Goal: Task Accomplishment & Management: Manage account settings

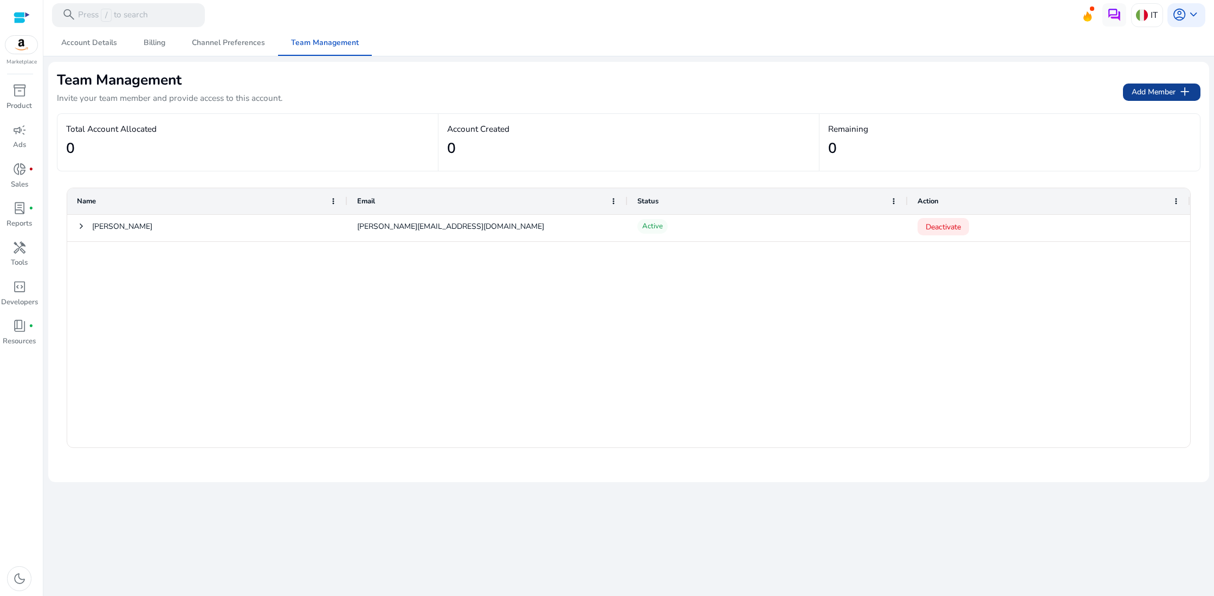
click at [1161, 93] on span "Add Member add" at bounding box center [1162, 92] width 60 height 14
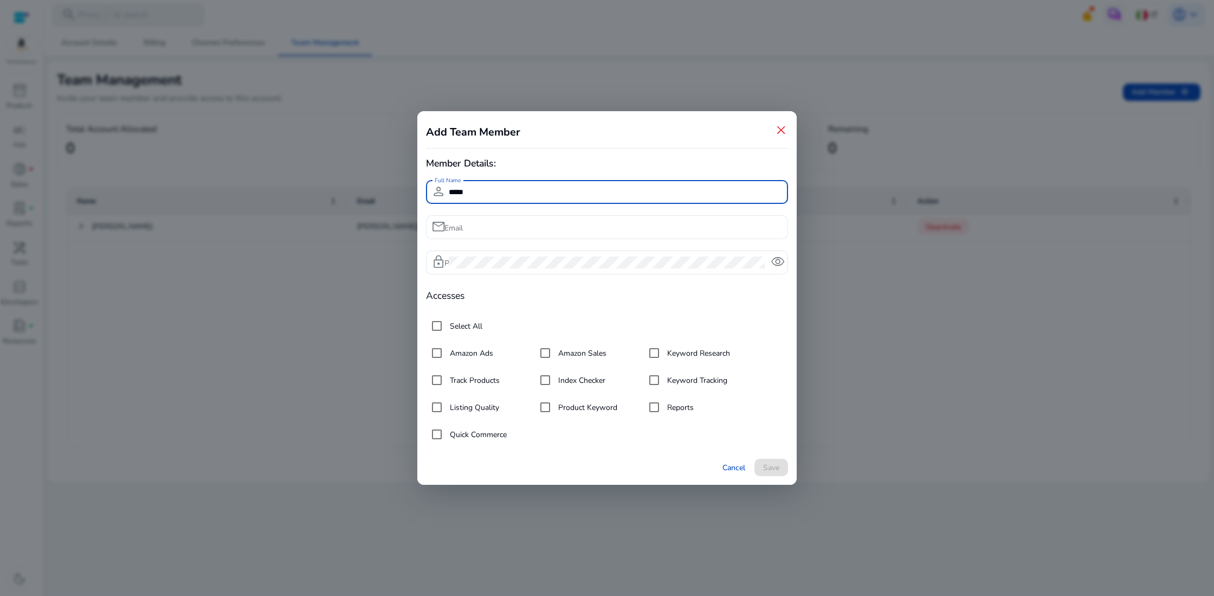
type input "*****"
click at [520, 223] on input "Email" at bounding box center [614, 227] width 331 height 12
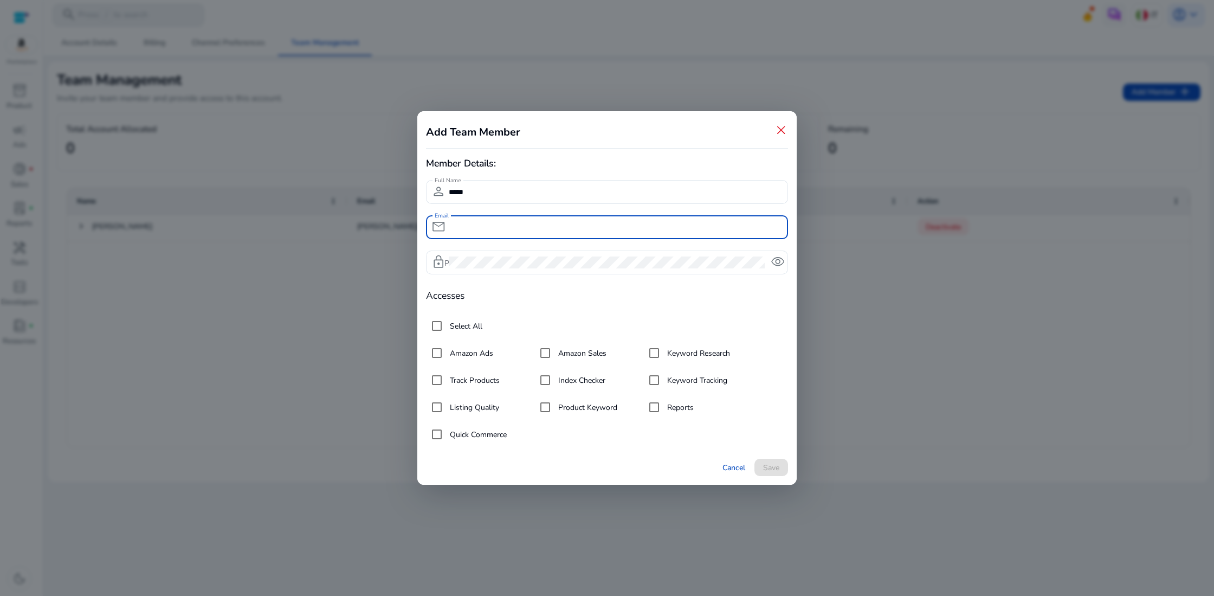
paste input "**********"
type input "**********"
click at [778, 466] on span "Save" at bounding box center [771, 467] width 16 height 11
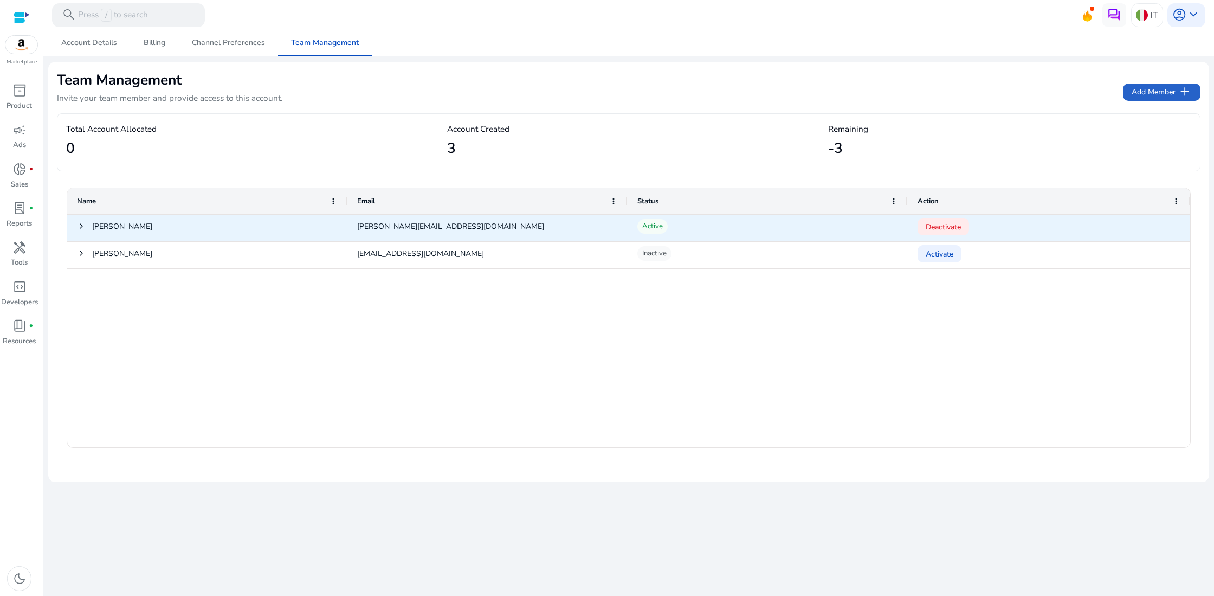
click at [76, 224] on div "Eleonora" at bounding box center [207, 228] width 280 height 27
click at [79, 226] on span at bounding box center [81, 226] width 9 height 9
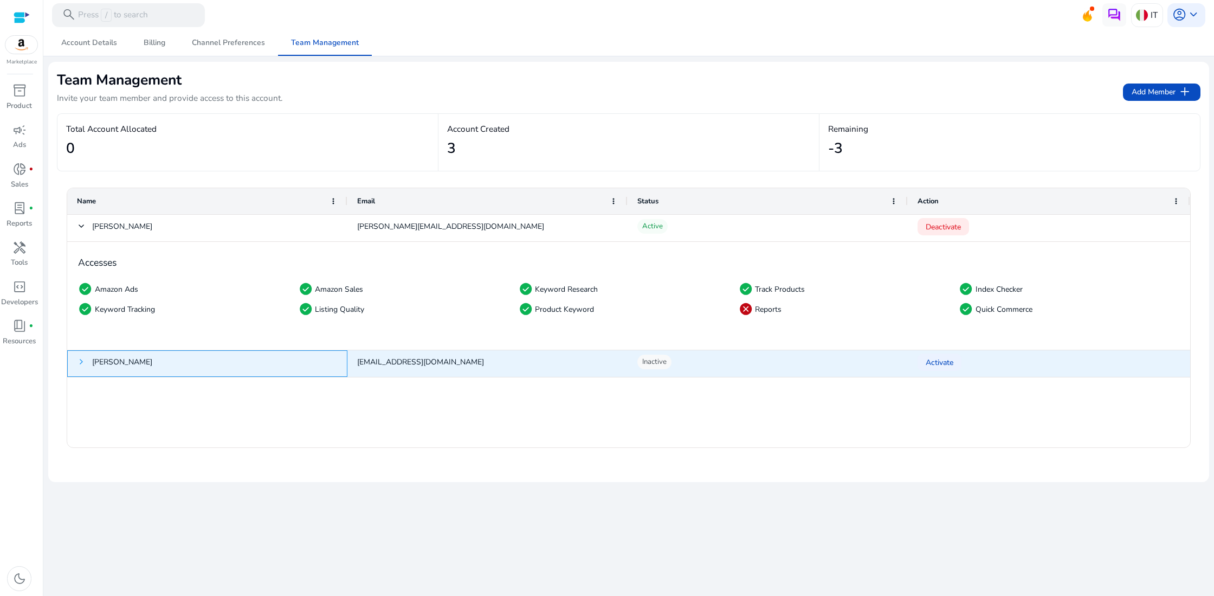
click at [80, 361] on span at bounding box center [81, 361] width 9 height 9
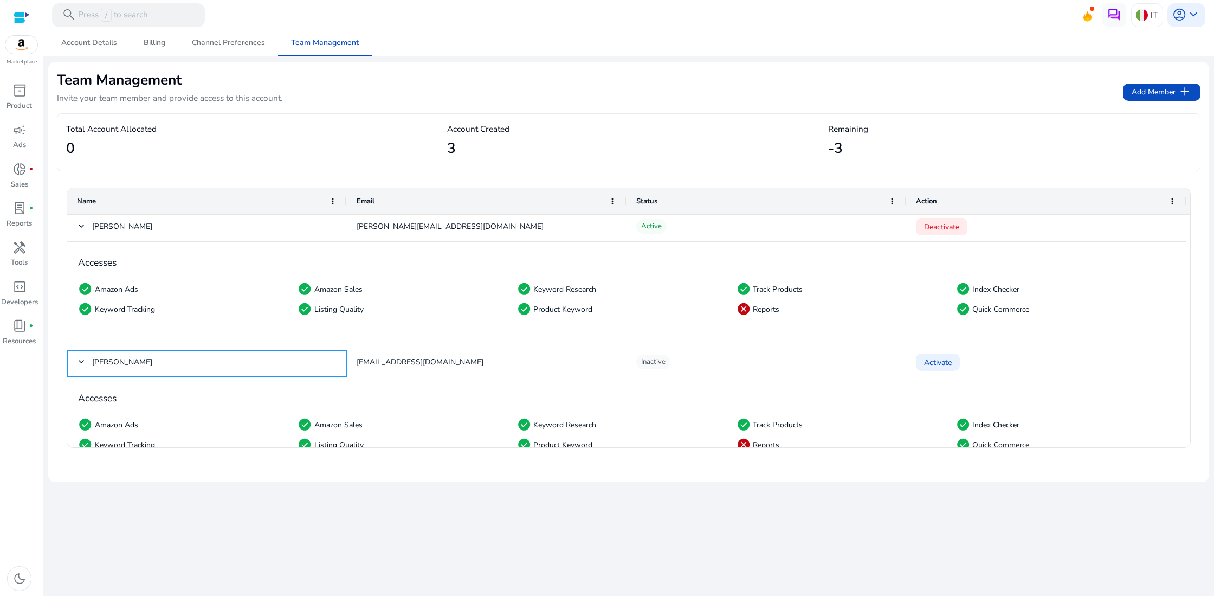
scroll to position [38, 0]
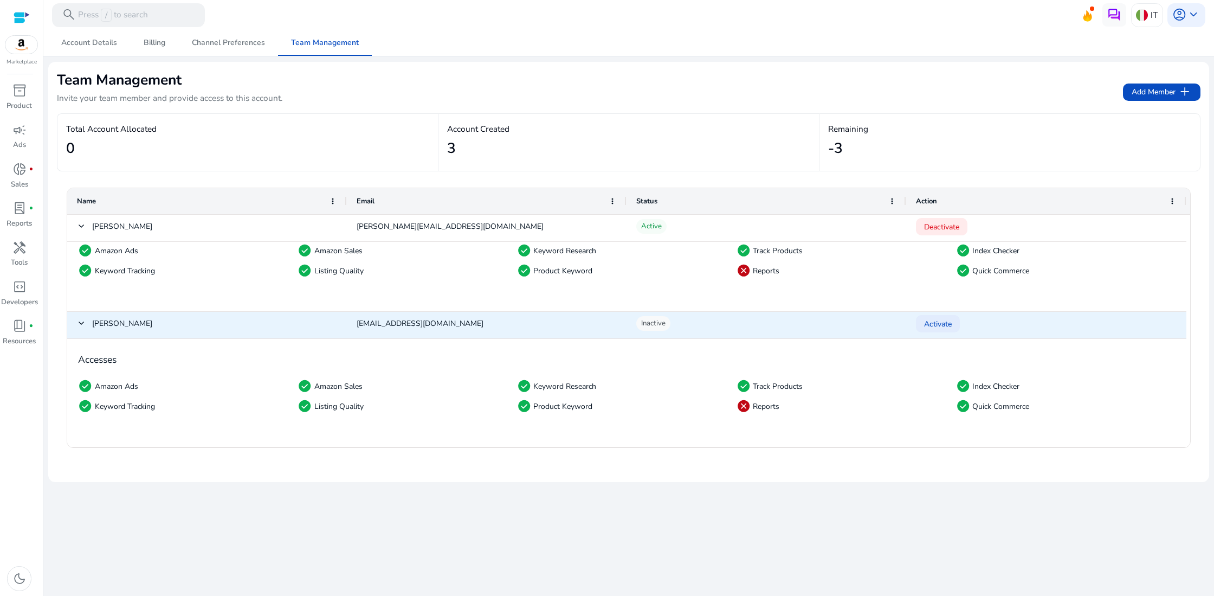
click at [947, 322] on span "Activate" at bounding box center [938, 324] width 28 height 22
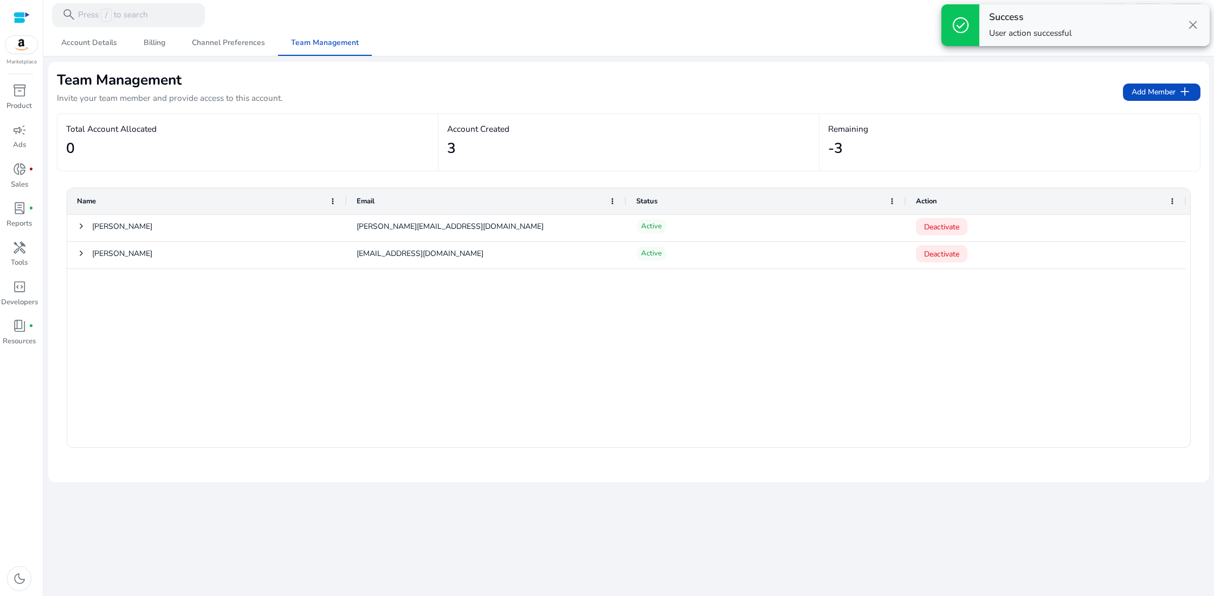
scroll to position [0, 0]
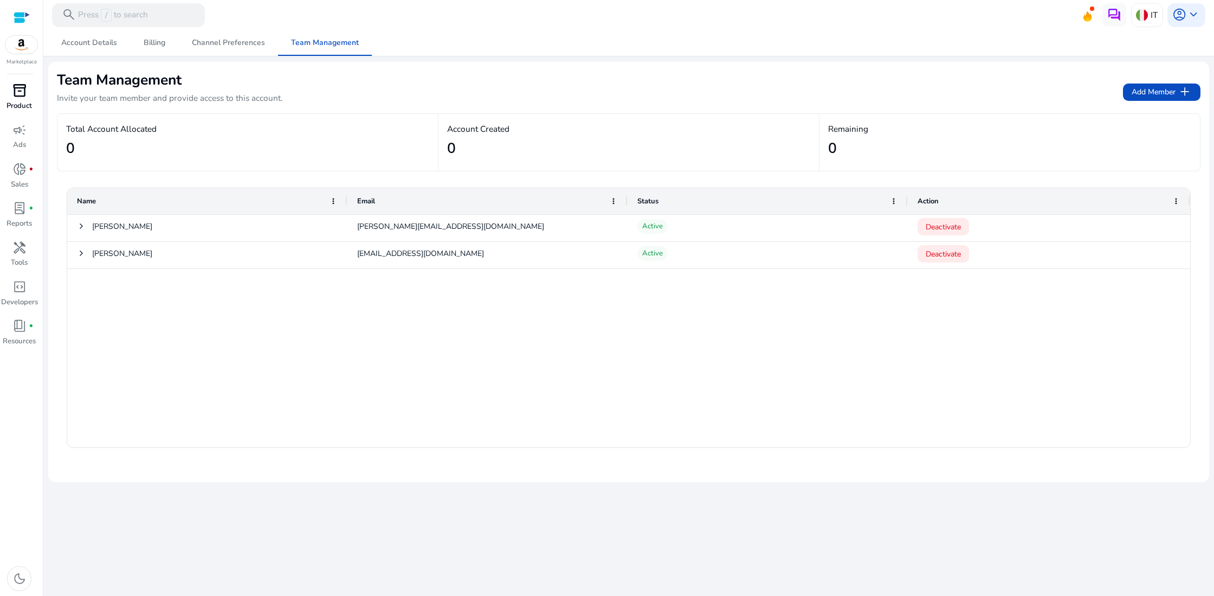
click at [28, 94] on div "inventory_2" at bounding box center [19, 90] width 33 height 19
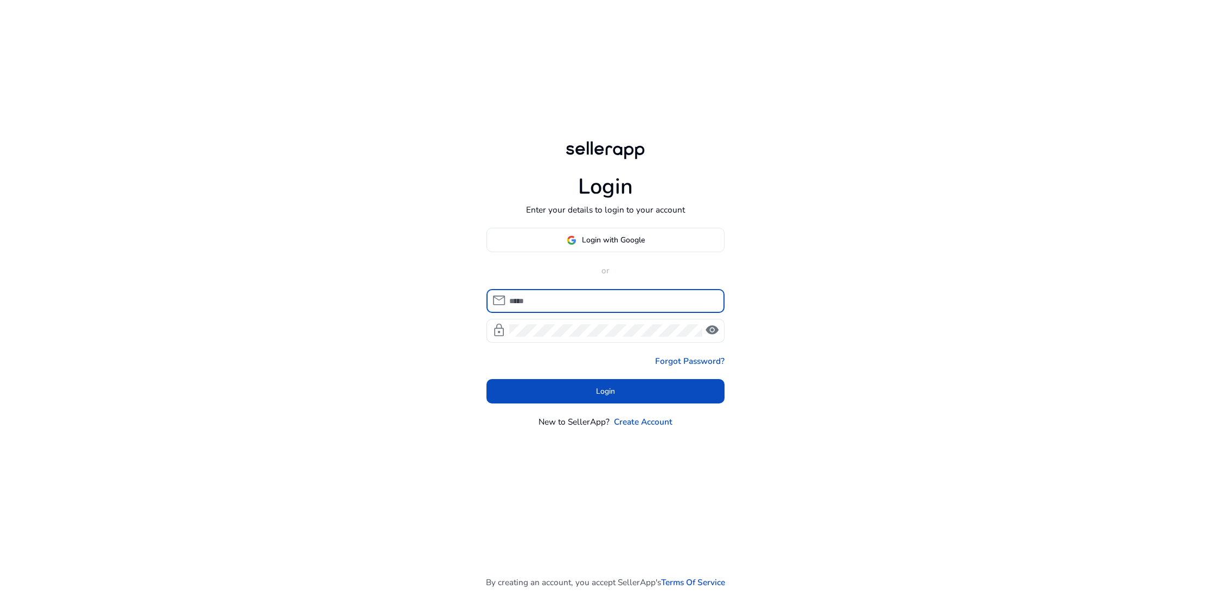
type input "**********"
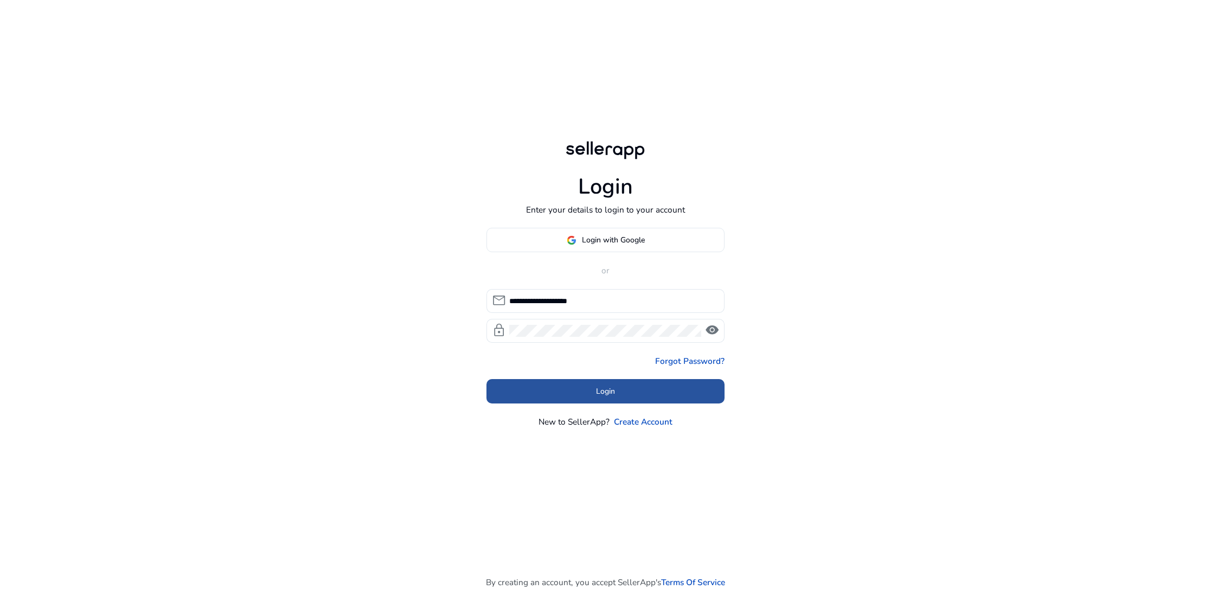
click at [604, 402] on span at bounding box center [605, 391] width 239 height 26
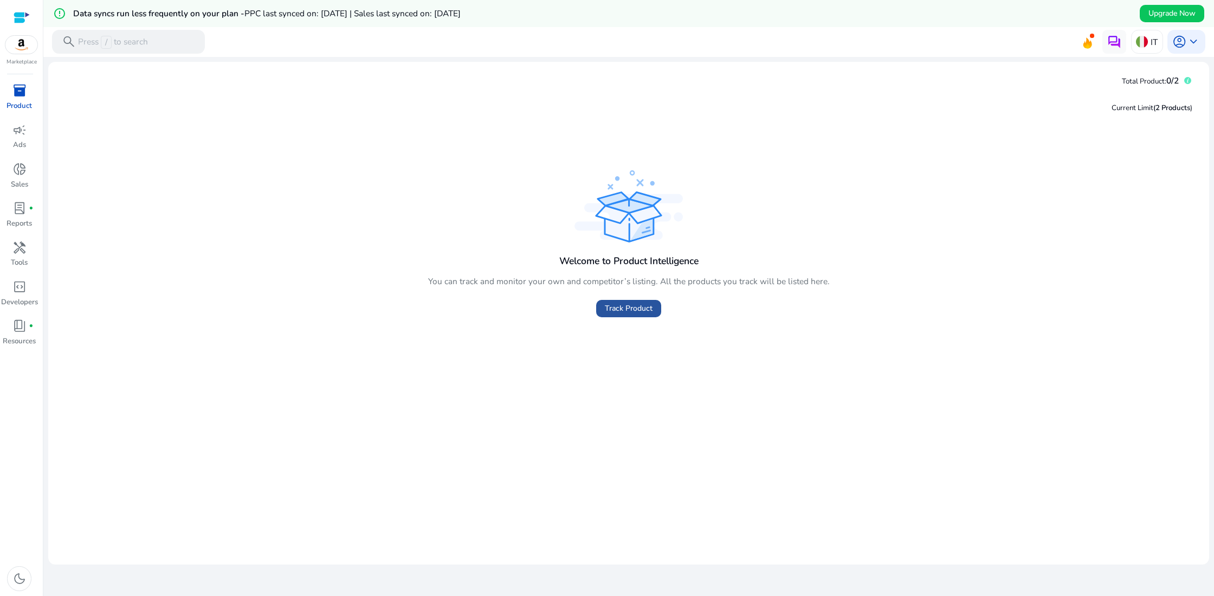
click at [629, 316] on span at bounding box center [628, 308] width 65 height 26
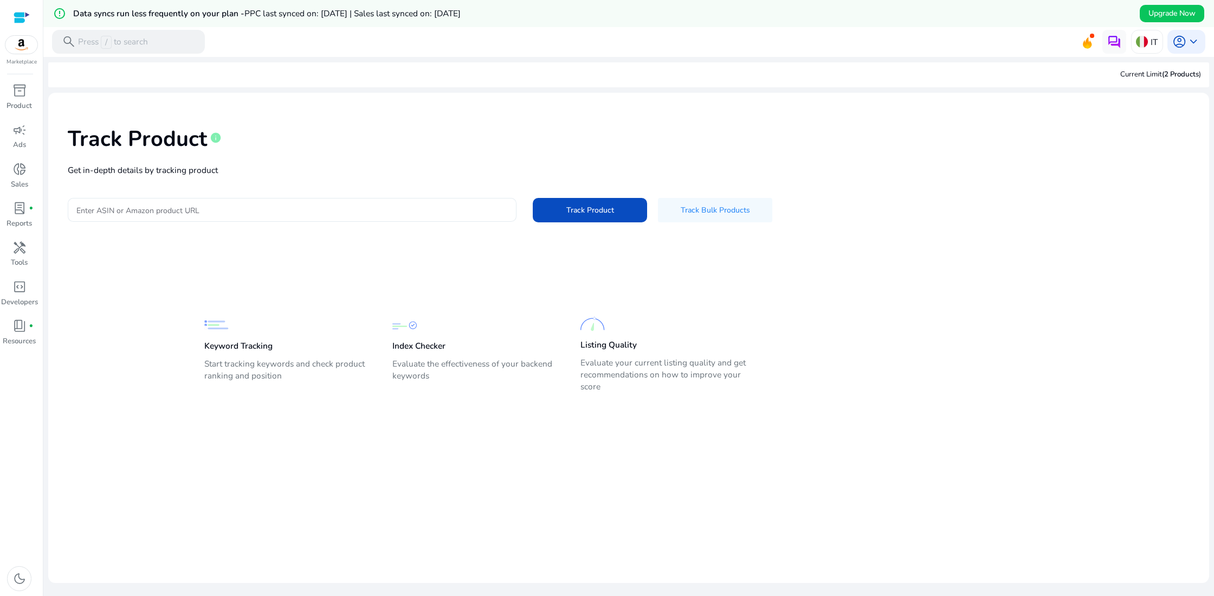
click at [235, 205] on input "Enter ASIN or Amazon product URL" at bounding box center [292, 210] width 432 height 12
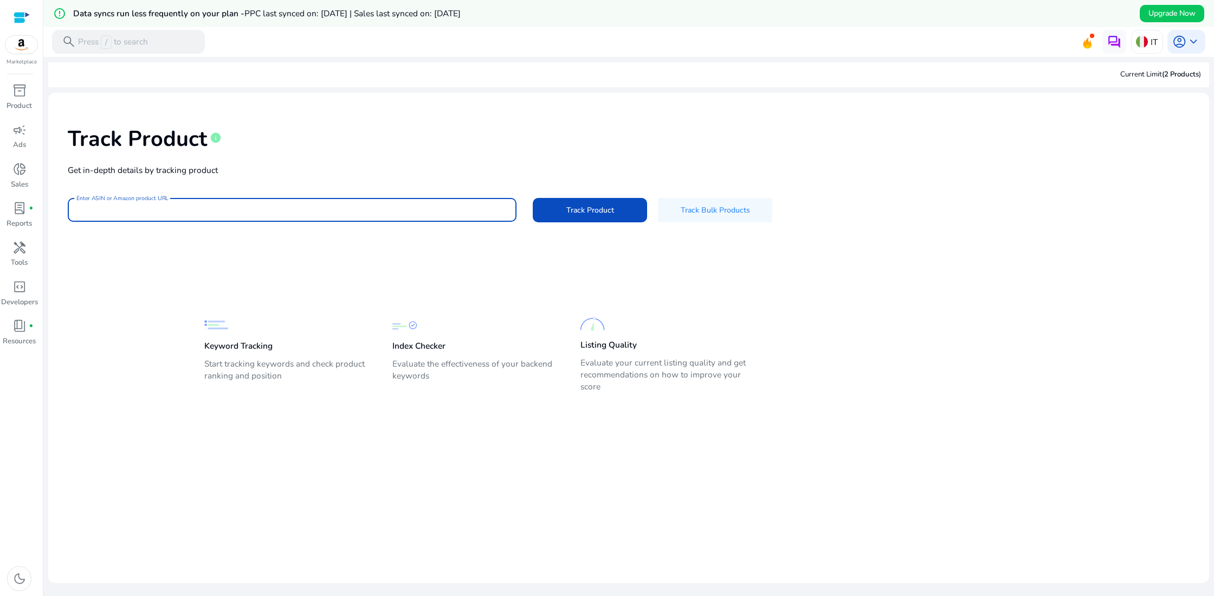
paste input "**********"
type input "**********"
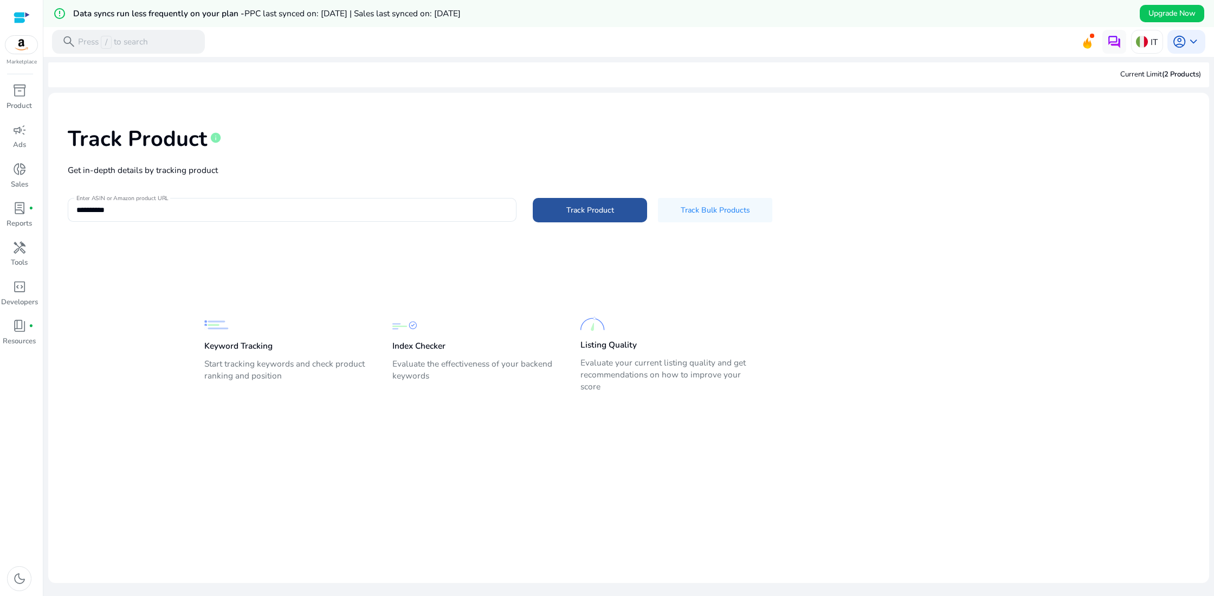
click at [583, 214] on span "Track Product" at bounding box center [591, 209] width 48 height 11
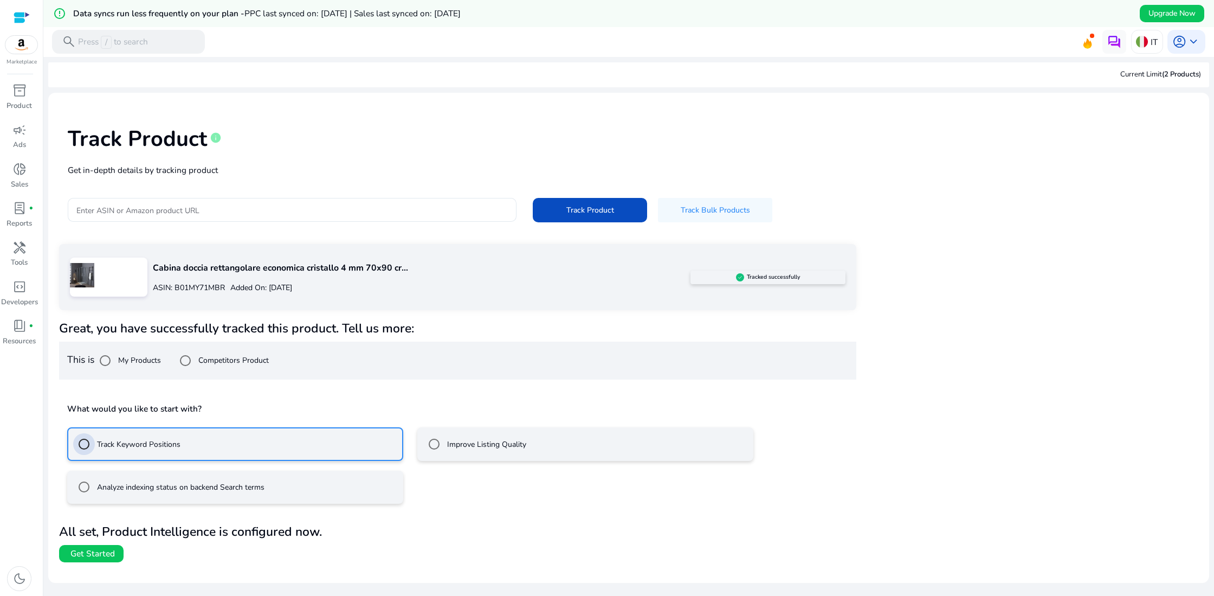
scroll to position [27, 0]
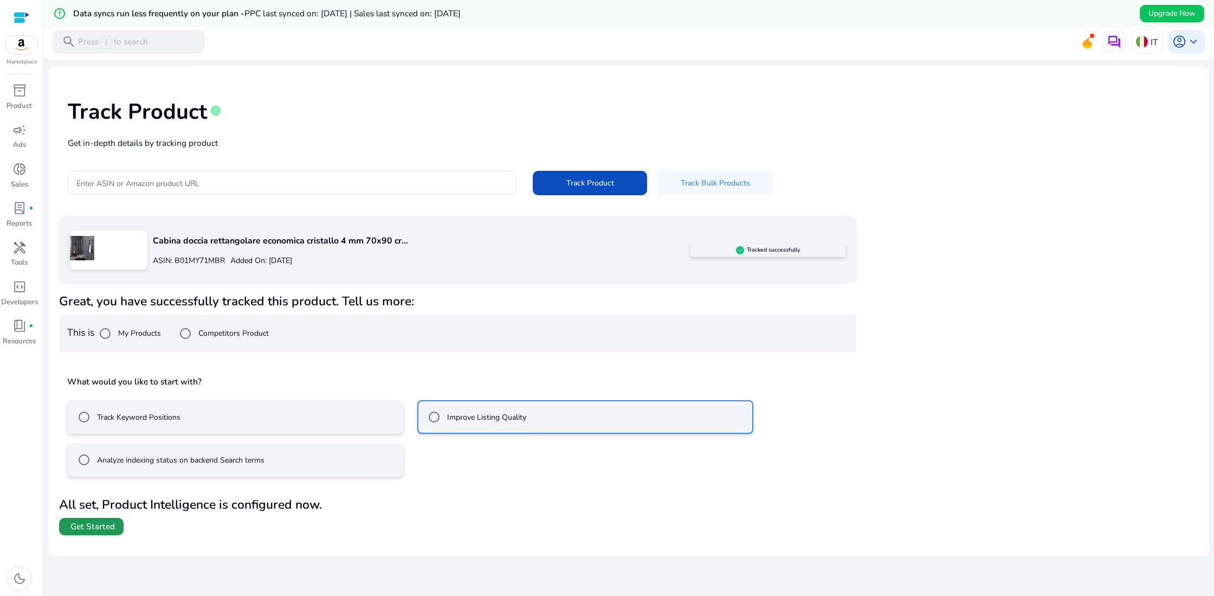
click at [101, 530] on span "Get Started" at bounding box center [92, 526] width 44 height 12
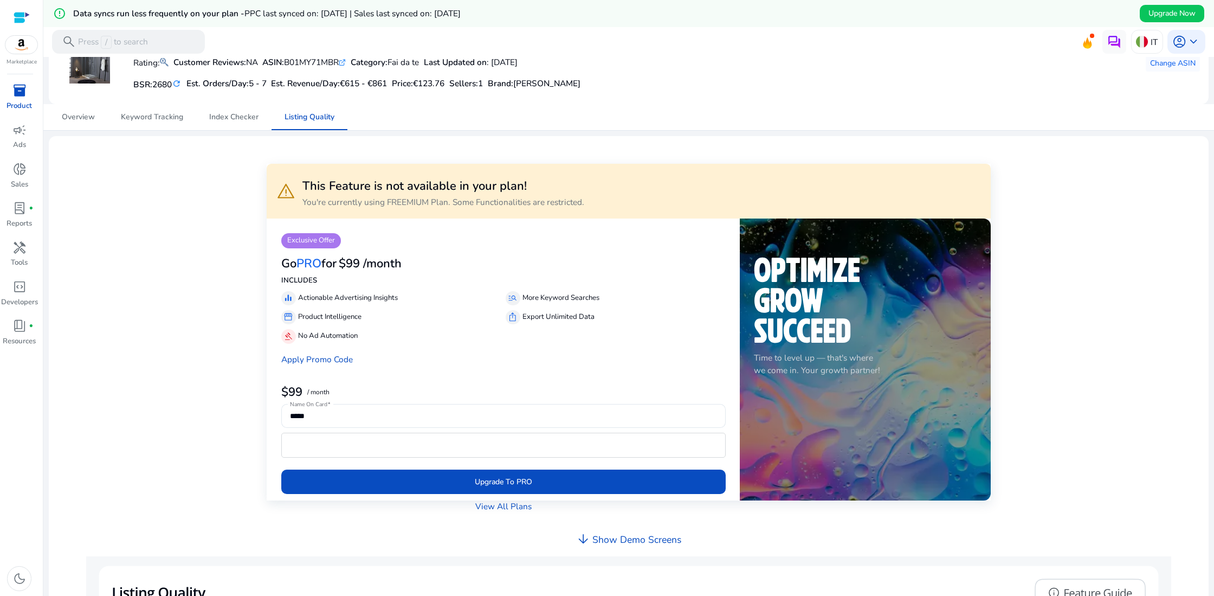
scroll to position [79, 0]
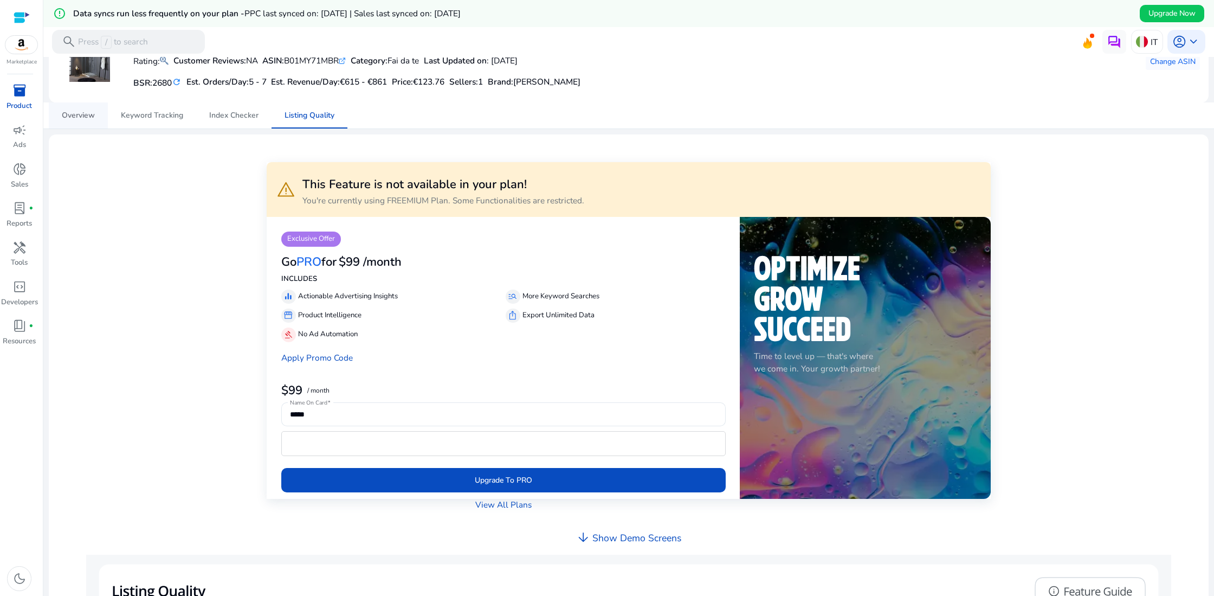
click at [81, 114] on span "Overview" at bounding box center [78, 116] width 33 height 8
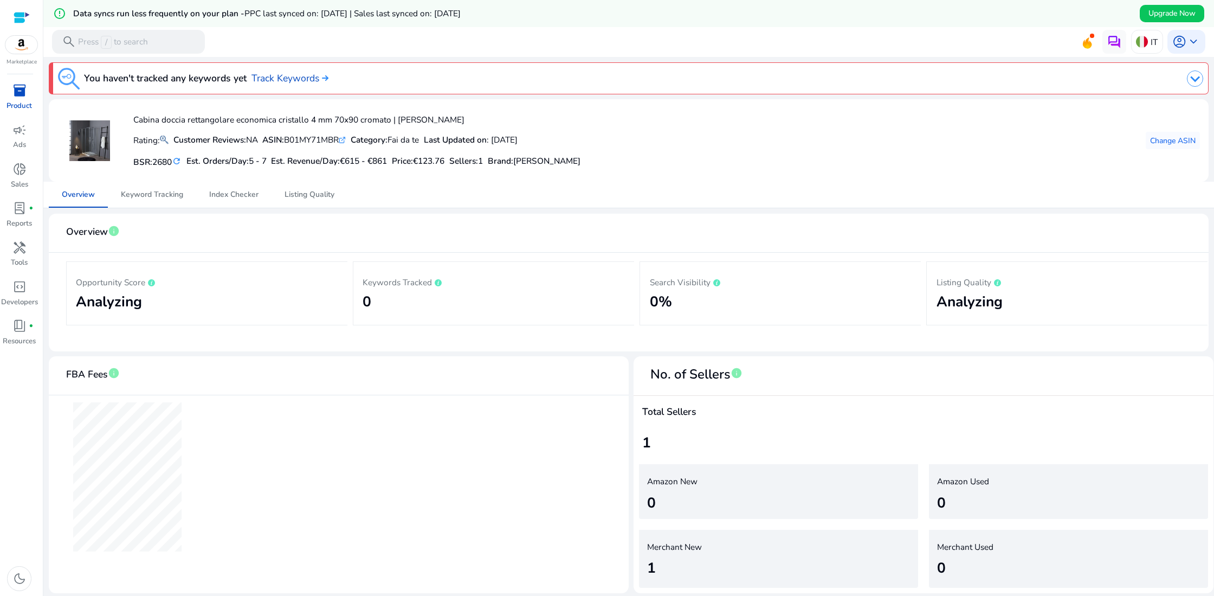
scroll to position [27, 0]
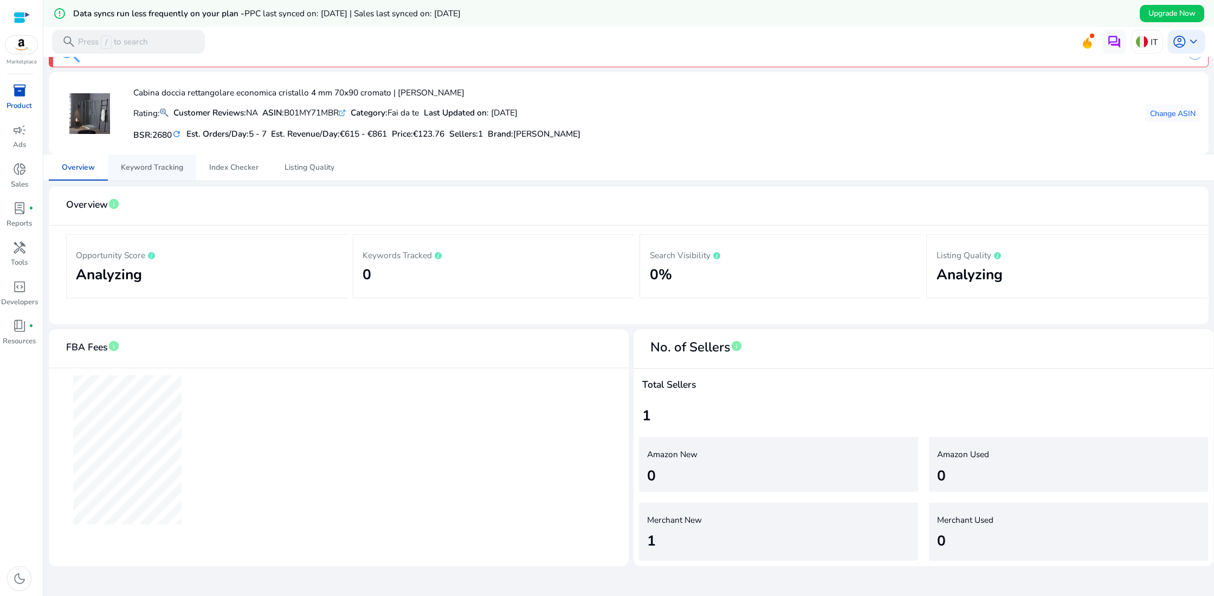
click at [138, 169] on span "Keyword Tracking" at bounding box center [152, 168] width 62 height 8
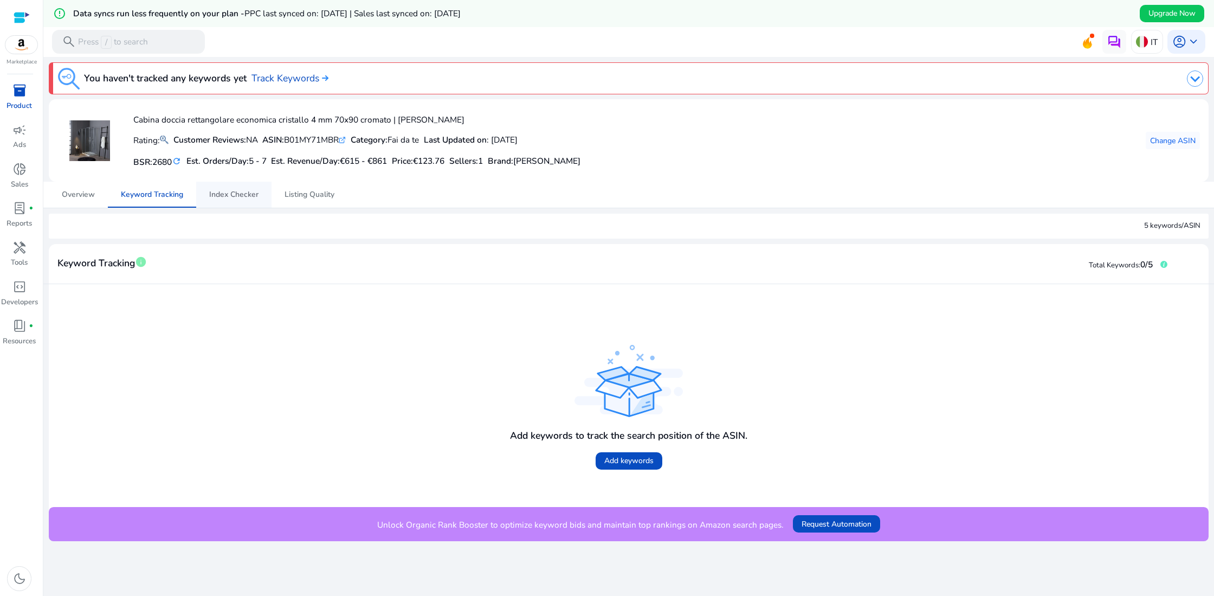
click at [229, 198] on span "Index Checker" at bounding box center [233, 195] width 49 height 8
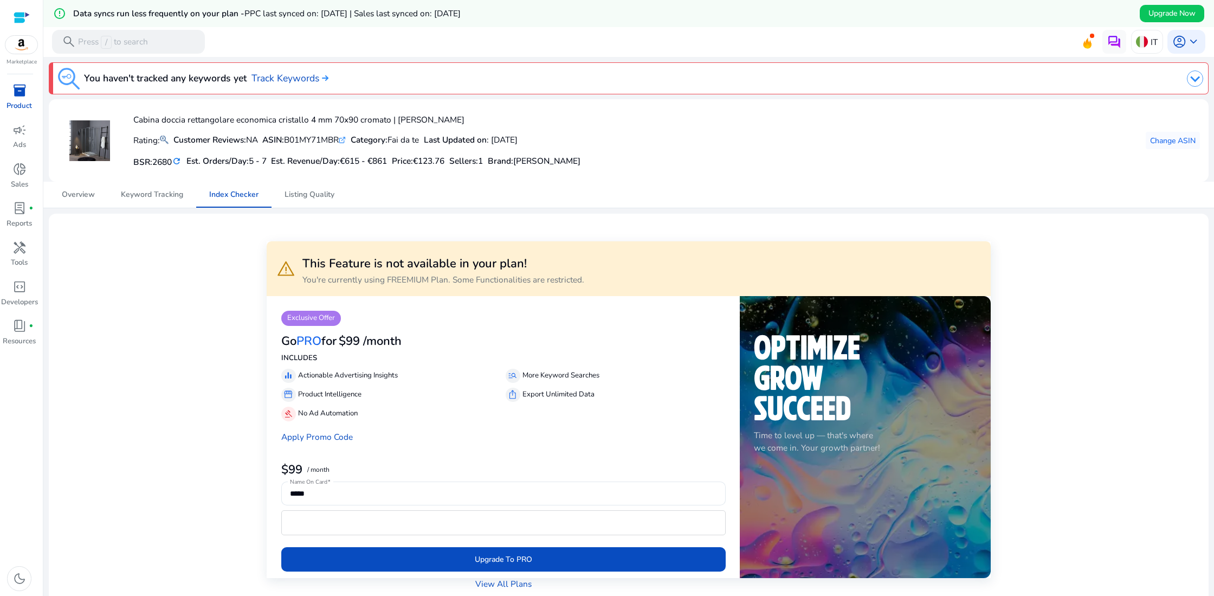
click at [178, 160] on mat-icon "refresh" at bounding box center [177, 161] width 10 height 11
click at [80, 197] on span "Overview" at bounding box center [78, 195] width 33 height 8
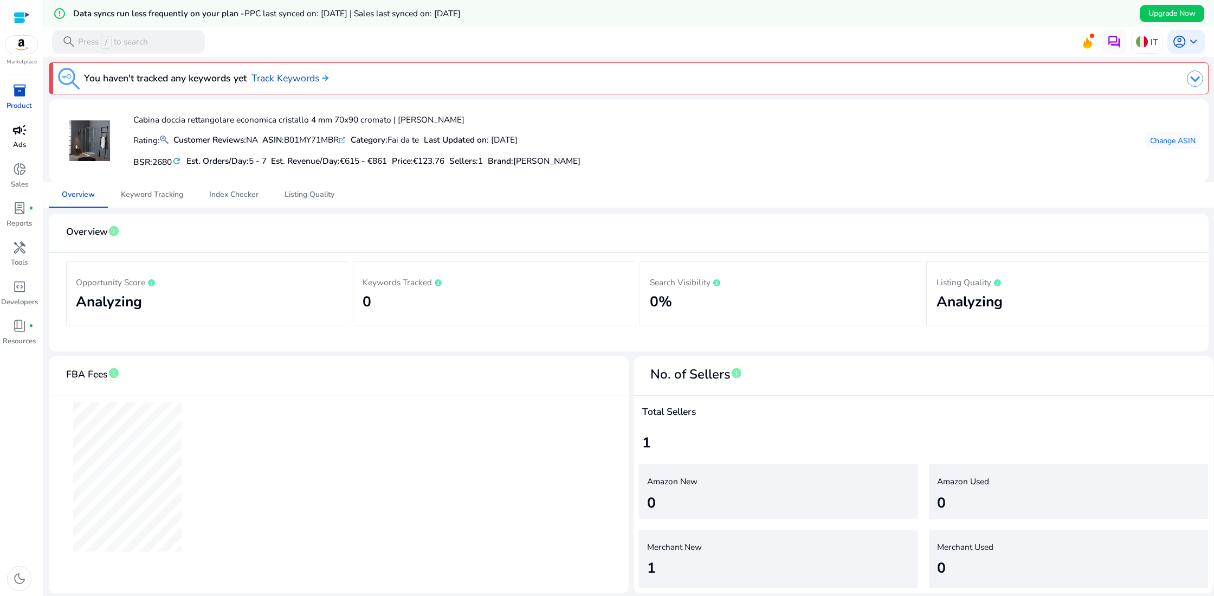
click at [10, 140] on link "campaign Ads" at bounding box center [19, 139] width 38 height 39
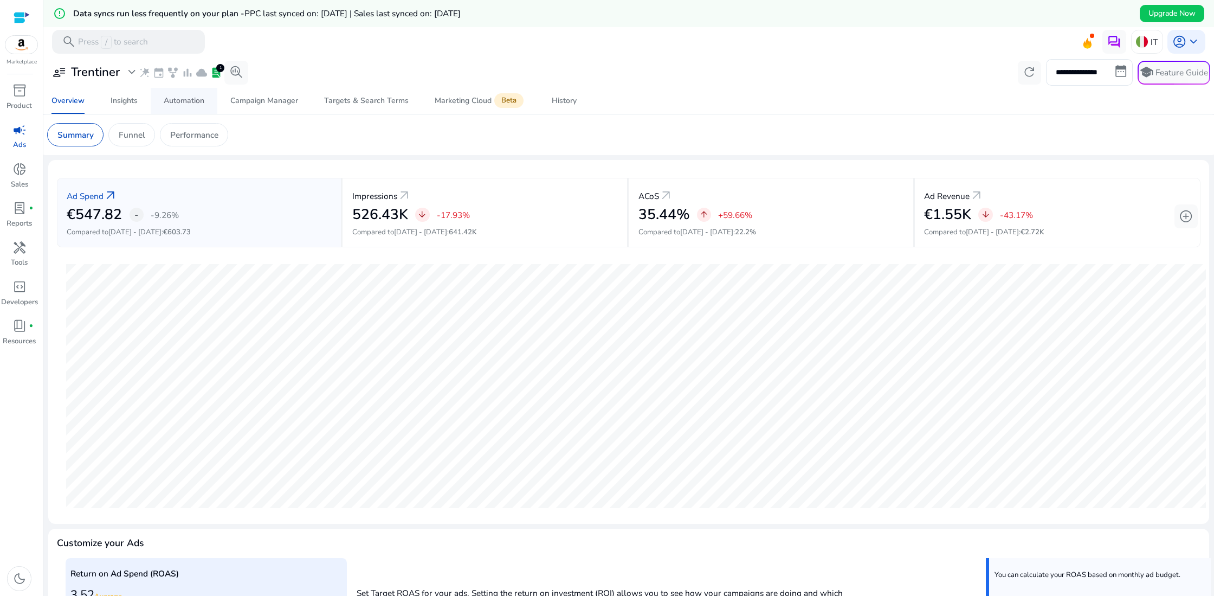
drag, startPoint x: 321, startPoint y: 125, endPoint x: 173, endPoint y: 106, distance: 149.2
click at [320, 125] on app-sa-custom-tab "Summary Funnel Performance" at bounding box center [629, 134] width 1164 height 23
click at [127, 71] on span "expand_more" at bounding box center [132, 72] width 14 height 14
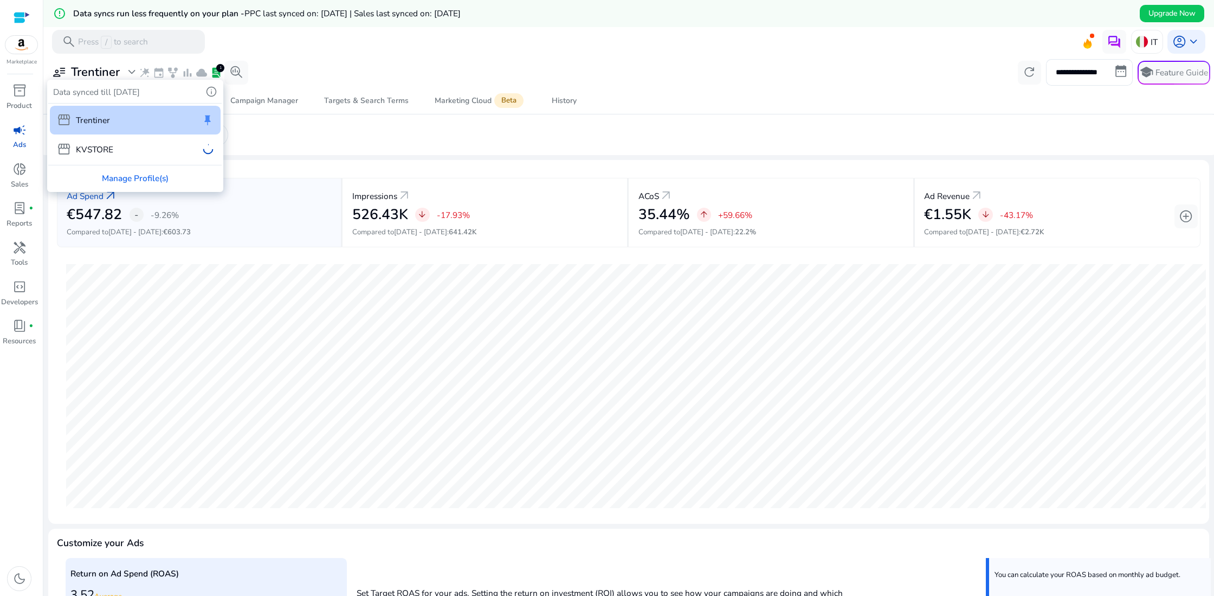
click at [91, 153] on div "storefront Trentiner keep storefront KVSTORE" at bounding box center [134, 134] width 173 height 61
click at [15, 171] on div at bounding box center [607, 298] width 1214 height 596
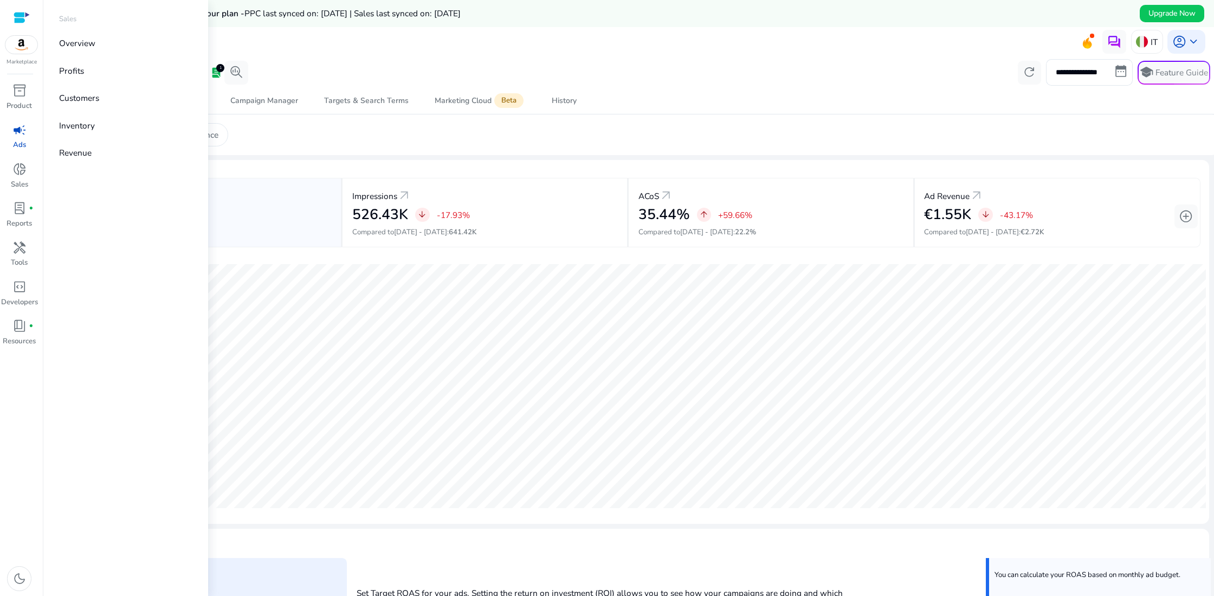
click at [15, 171] on span "donut_small" at bounding box center [19, 169] width 14 height 14
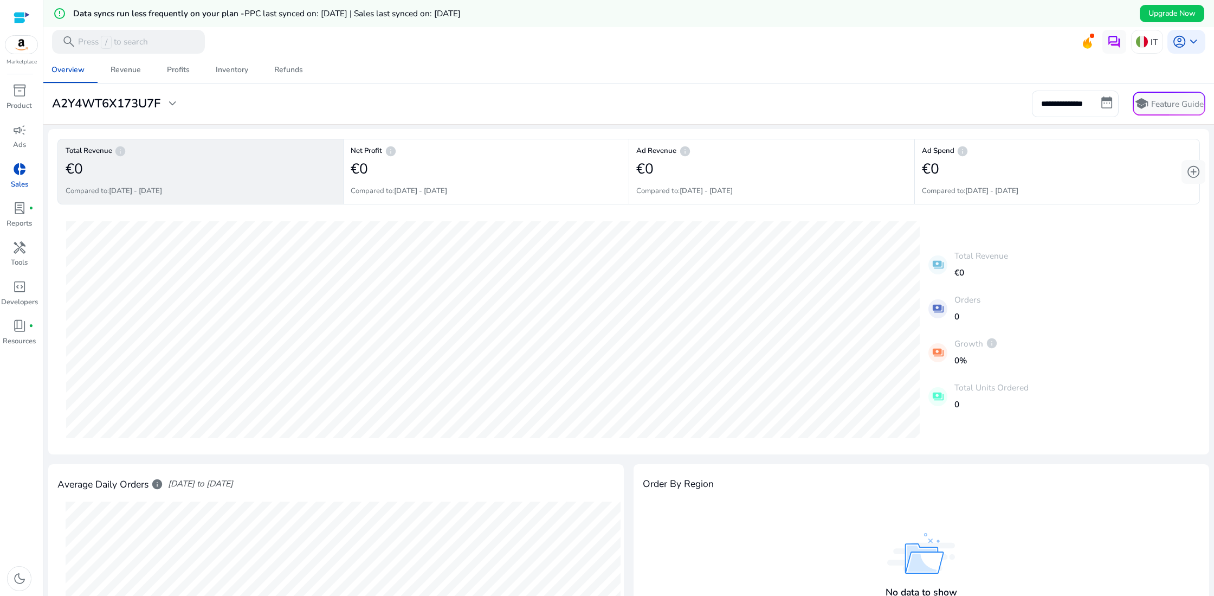
click at [266, 107] on div "**********" at bounding box center [629, 104] width 1164 height 26
click at [175, 100] on span "expand_more" at bounding box center [172, 104] width 14 height 14
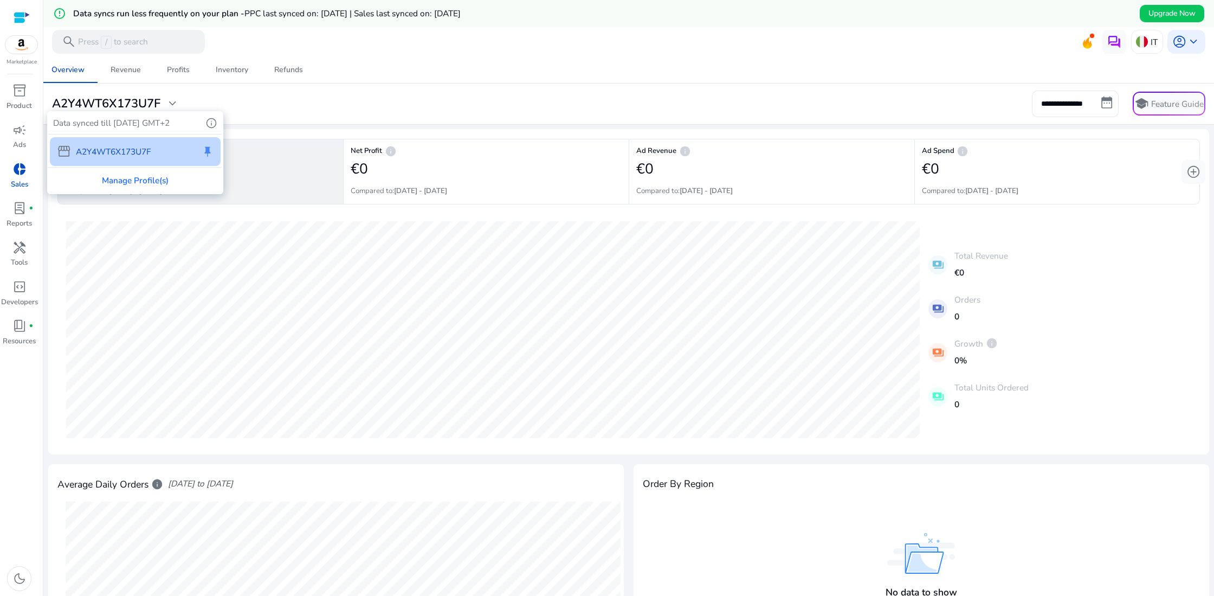
click at [272, 108] on div at bounding box center [607, 298] width 1214 height 596
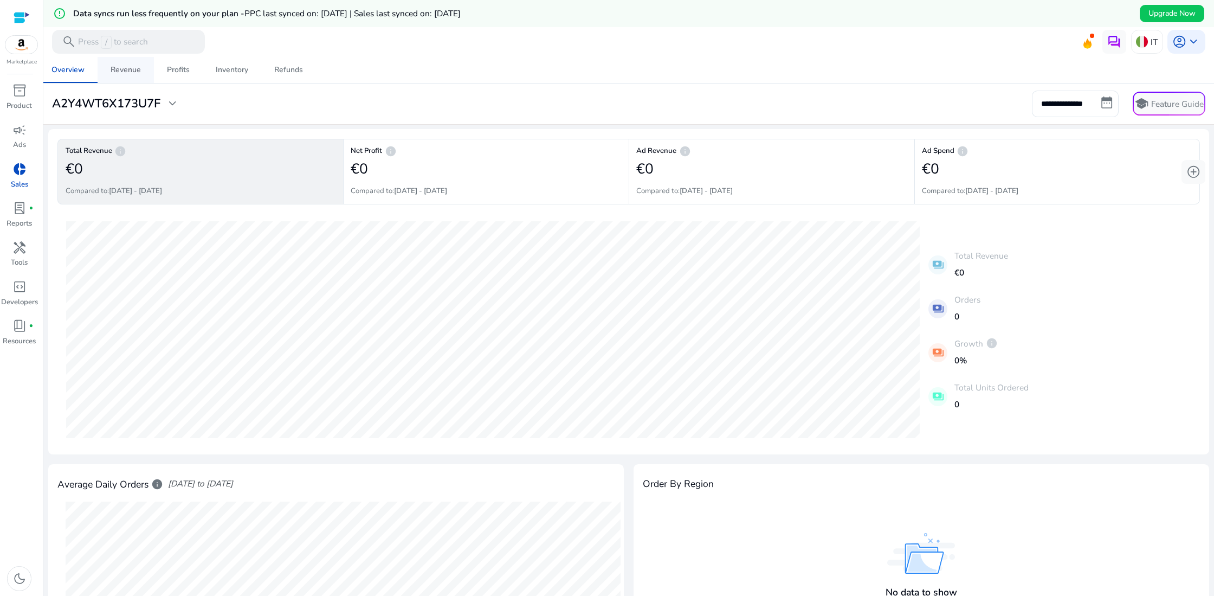
click at [132, 73] on div "Revenue" at bounding box center [126, 70] width 30 height 8
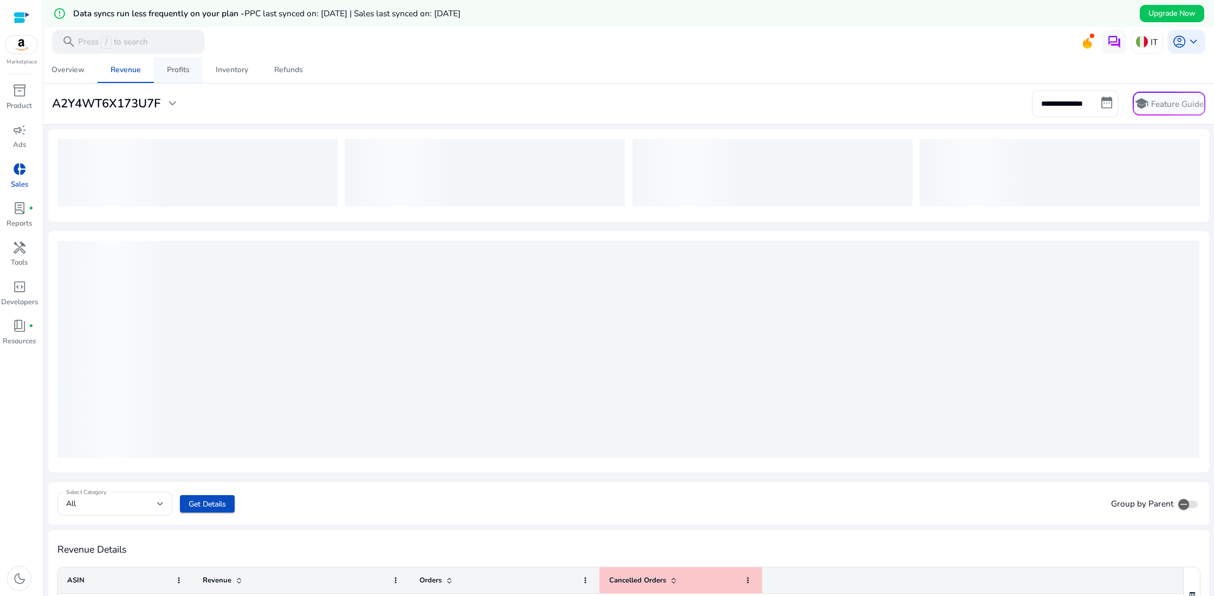
click at [177, 73] on div "Profits" at bounding box center [178, 70] width 23 height 8
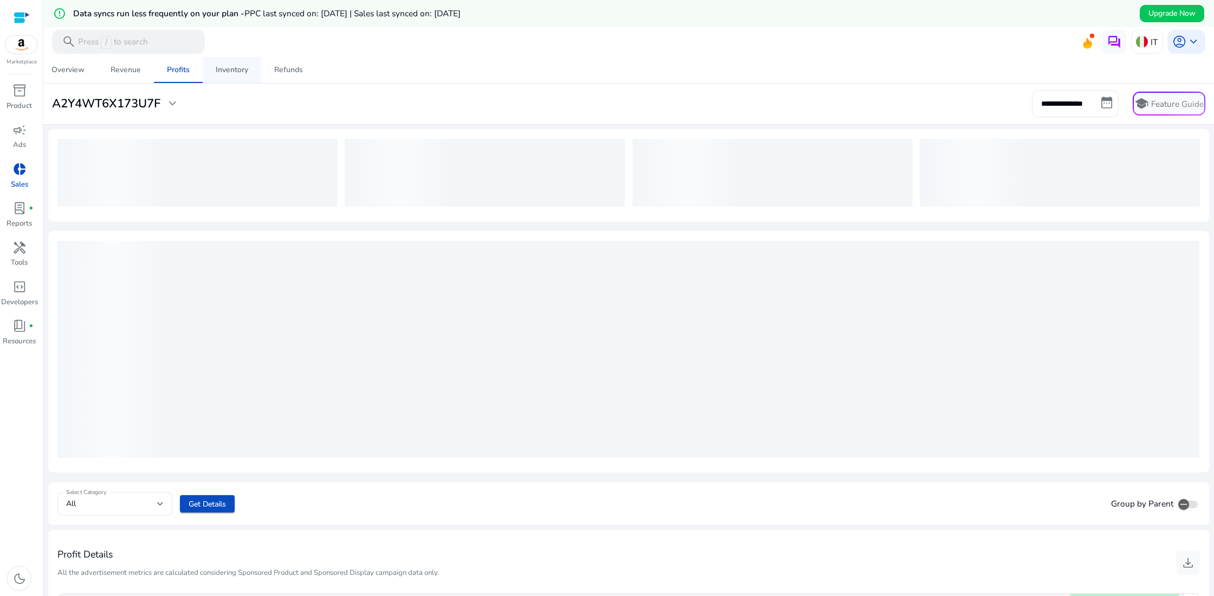
click at [227, 75] on span "Inventory" at bounding box center [232, 70] width 33 height 26
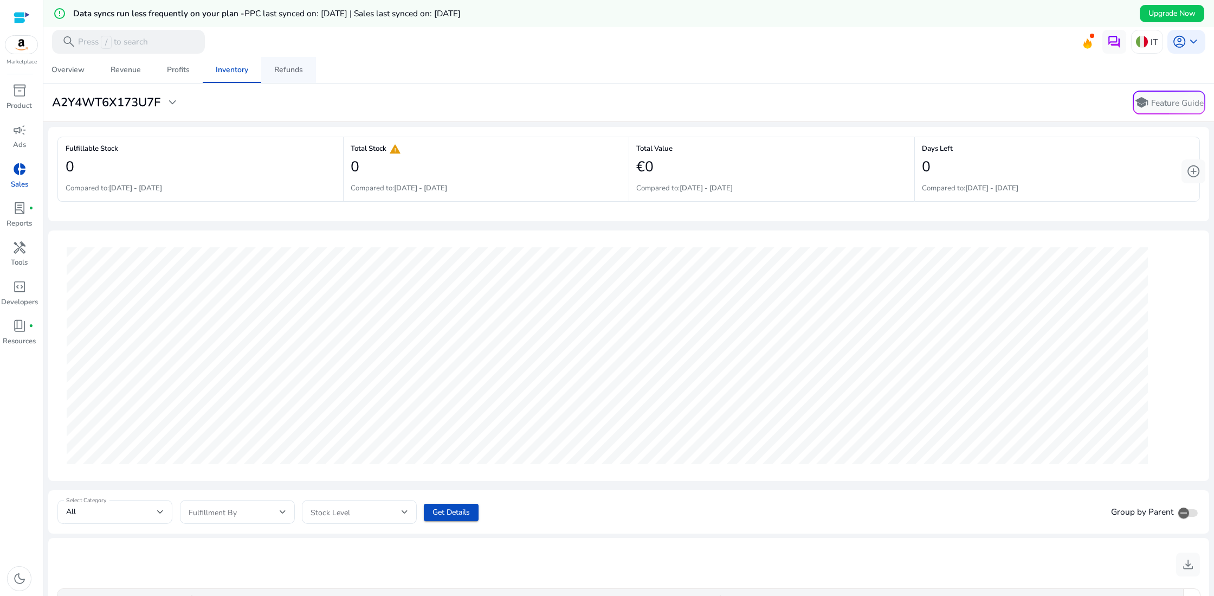
click at [276, 74] on div "Refunds" at bounding box center [288, 70] width 29 height 8
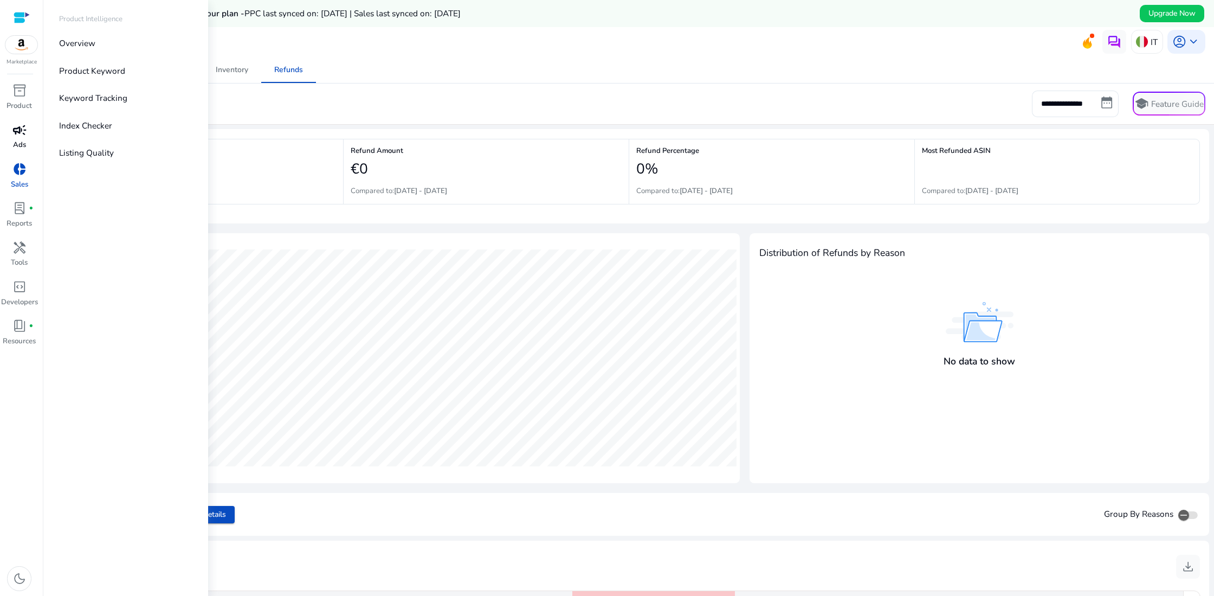
click at [18, 134] on span "campaign" at bounding box center [19, 130] width 14 height 14
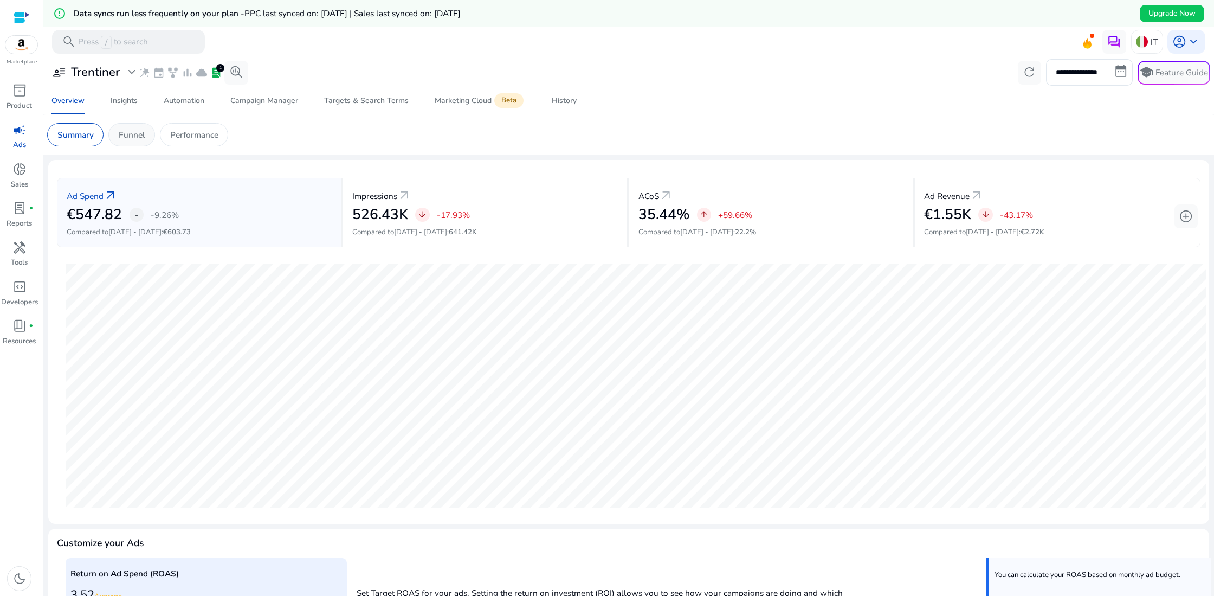
click at [130, 139] on p "Funnel" at bounding box center [132, 134] width 27 height 12
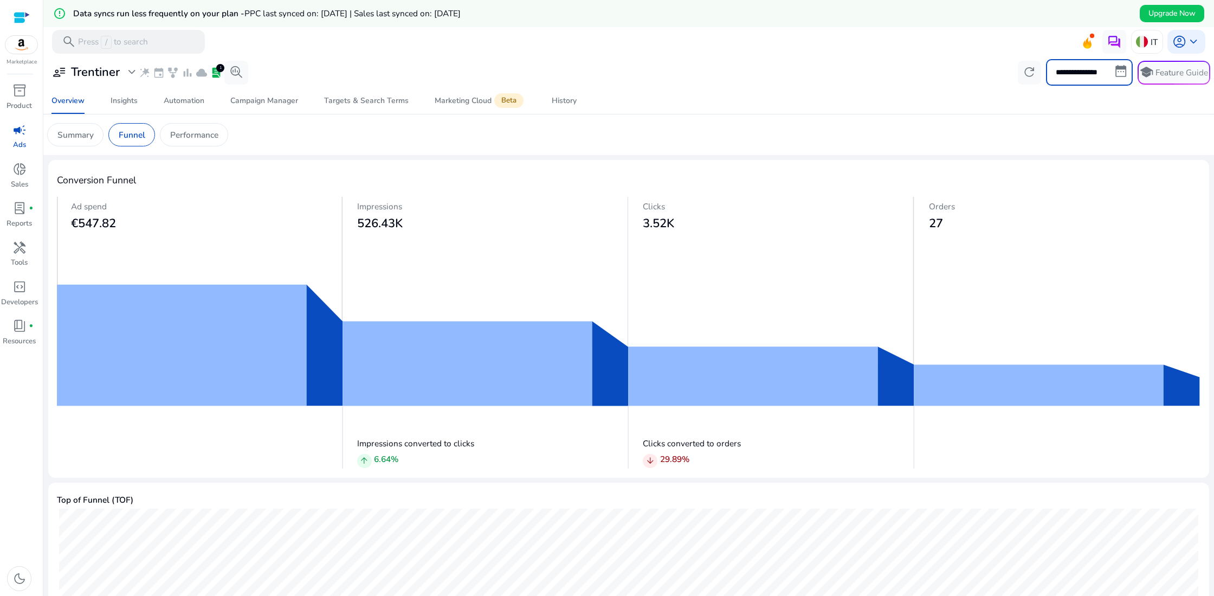
click at [1116, 71] on input "**********" at bounding box center [1089, 72] width 87 height 26
select select "*"
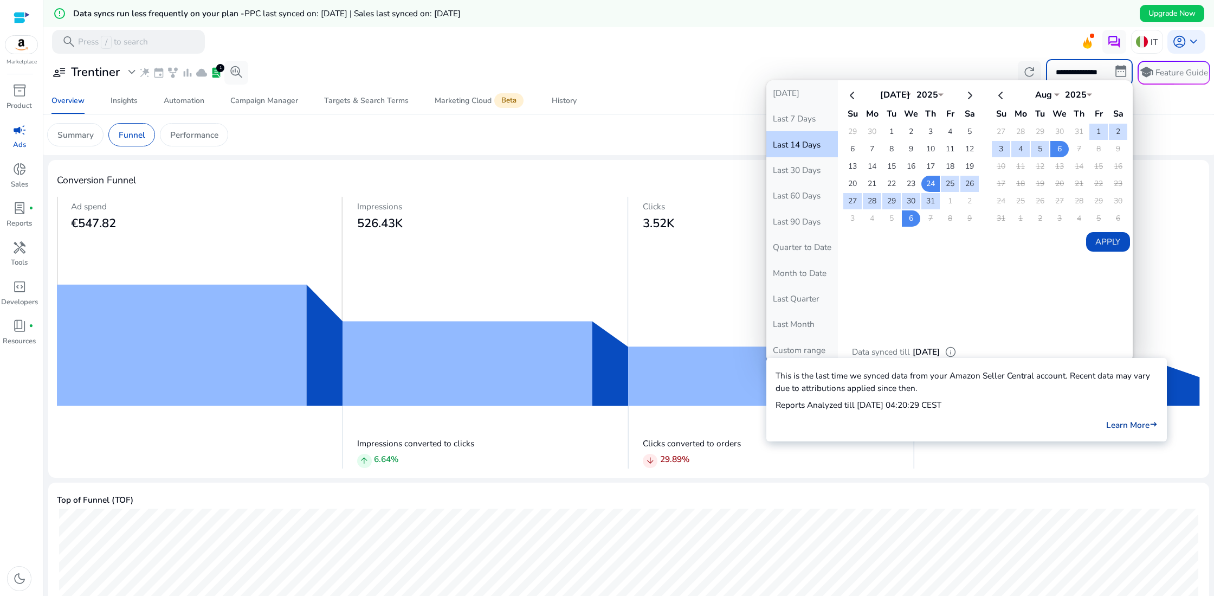
click at [1120, 428] on link "Learn More east" at bounding box center [1132, 425] width 51 height 12
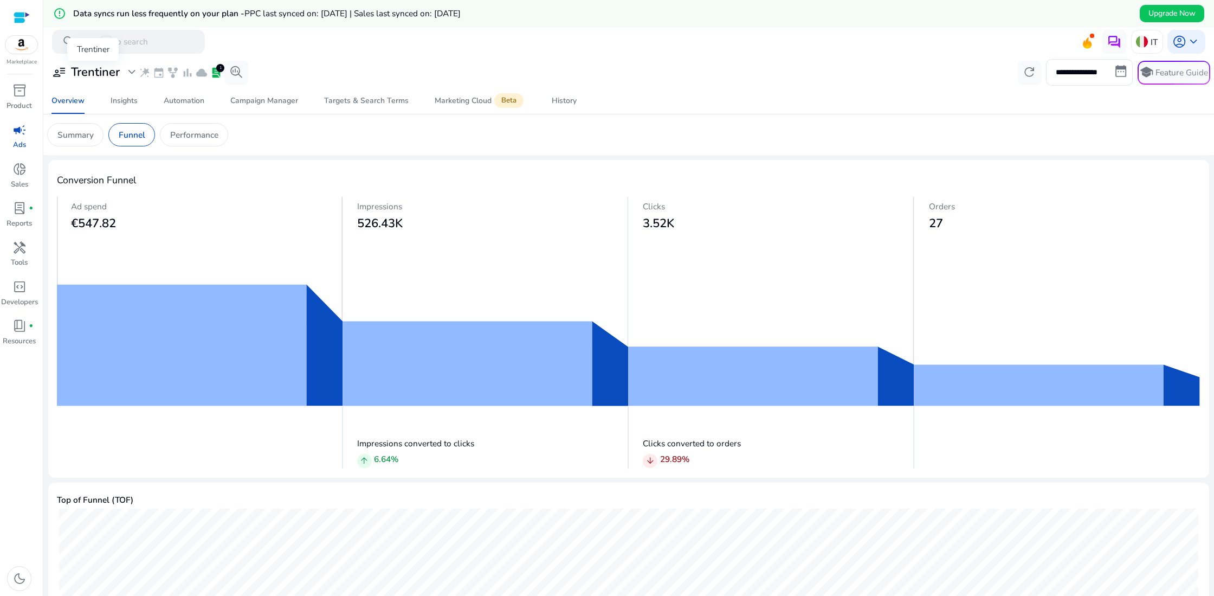
click at [95, 70] on h3 "Trentiner" at bounding box center [95, 72] width 49 height 14
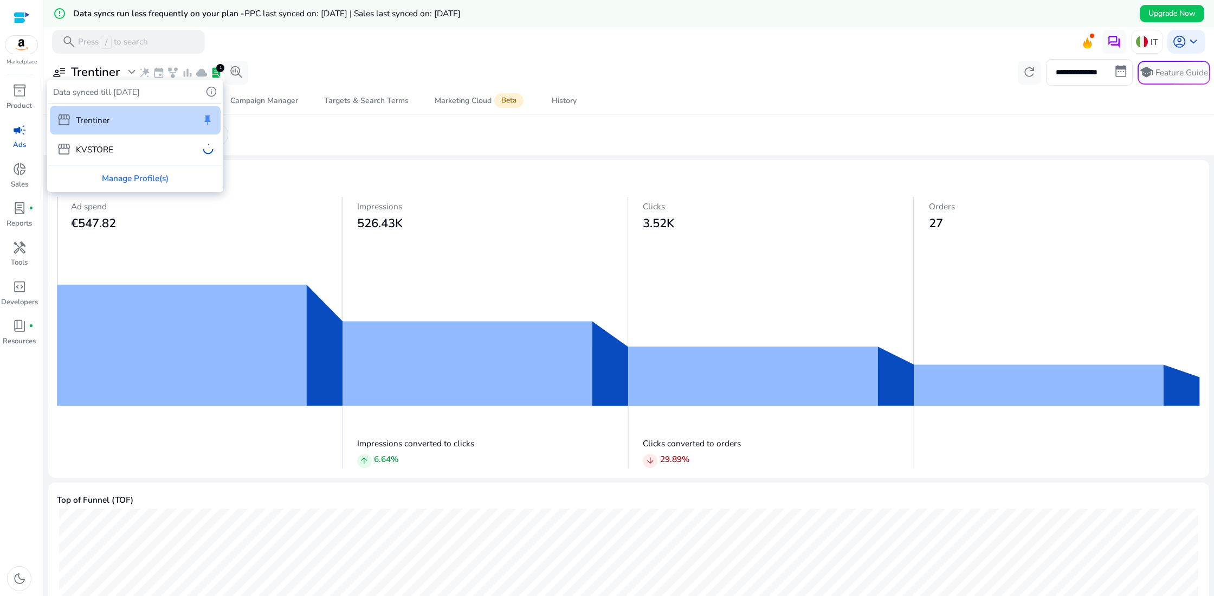
click at [126, 125] on div "storefront Trentiner keep" at bounding box center [135, 120] width 171 height 29
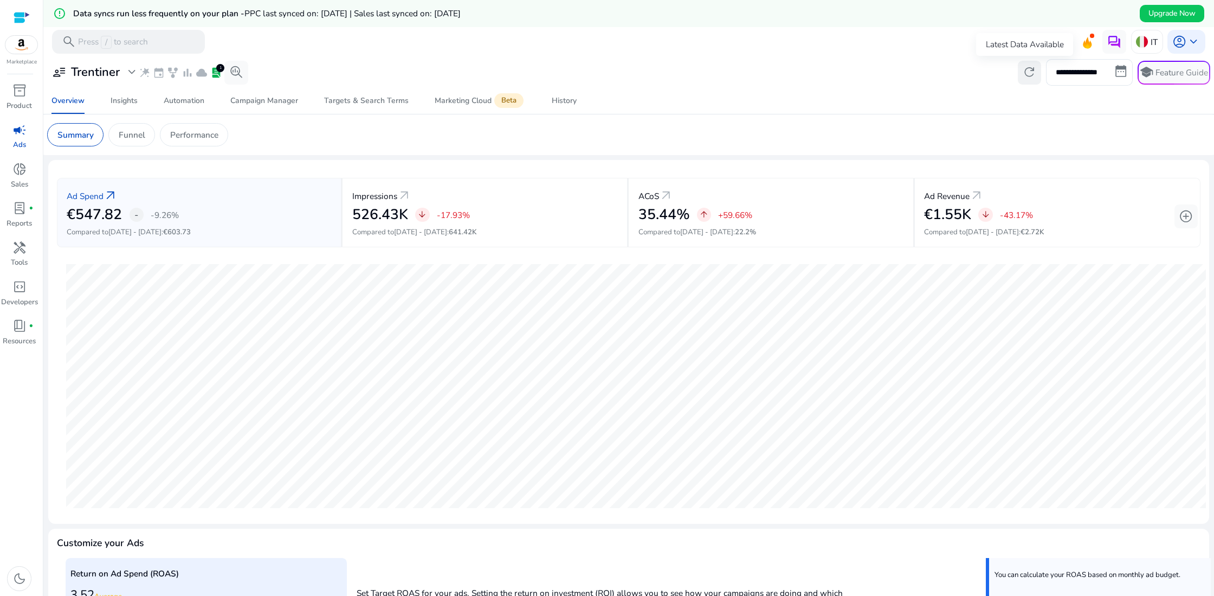
click at [1023, 68] on span "refresh" at bounding box center [1030, 72] width 14 height 14
click at [62, 13] on mat-icon "error_outline" at bounding box center [59, 13] width 13 height 13
click at [19, 136] on span "campaign" at bounding box center [19, 130] width 14 height 14
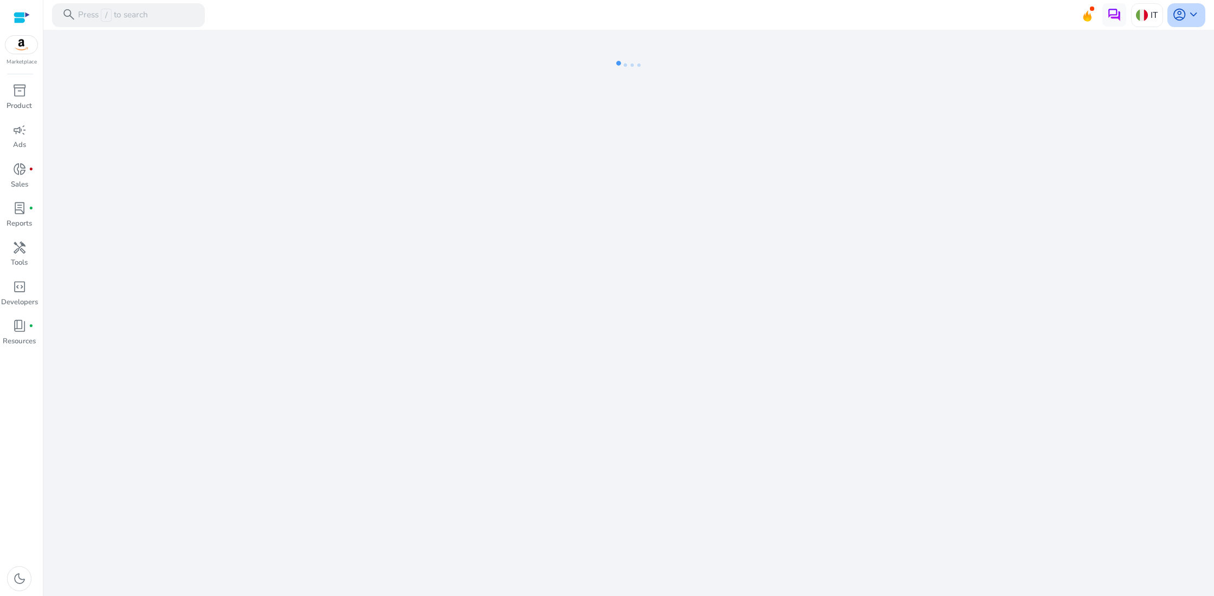
click at [1193, 12] on span "keyboard_arrow_down" at bounding box center [1194, 15] width 14 height 14
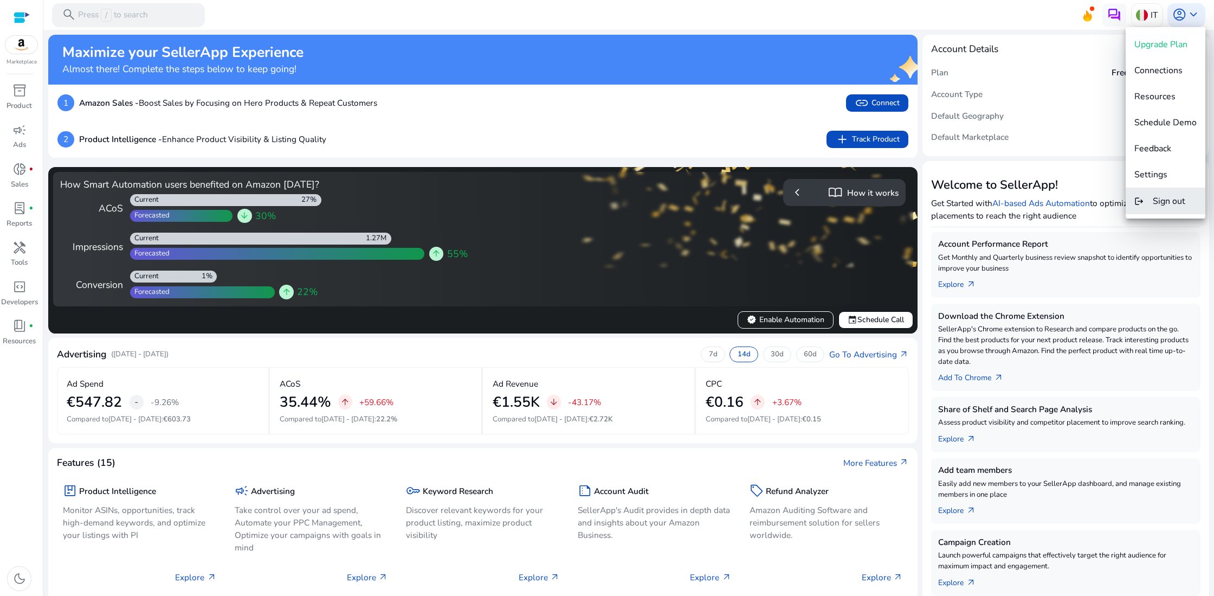
click at [1149, 198] on button "logout Sign out" at bounding box center [1166, 201] width 80 height 26
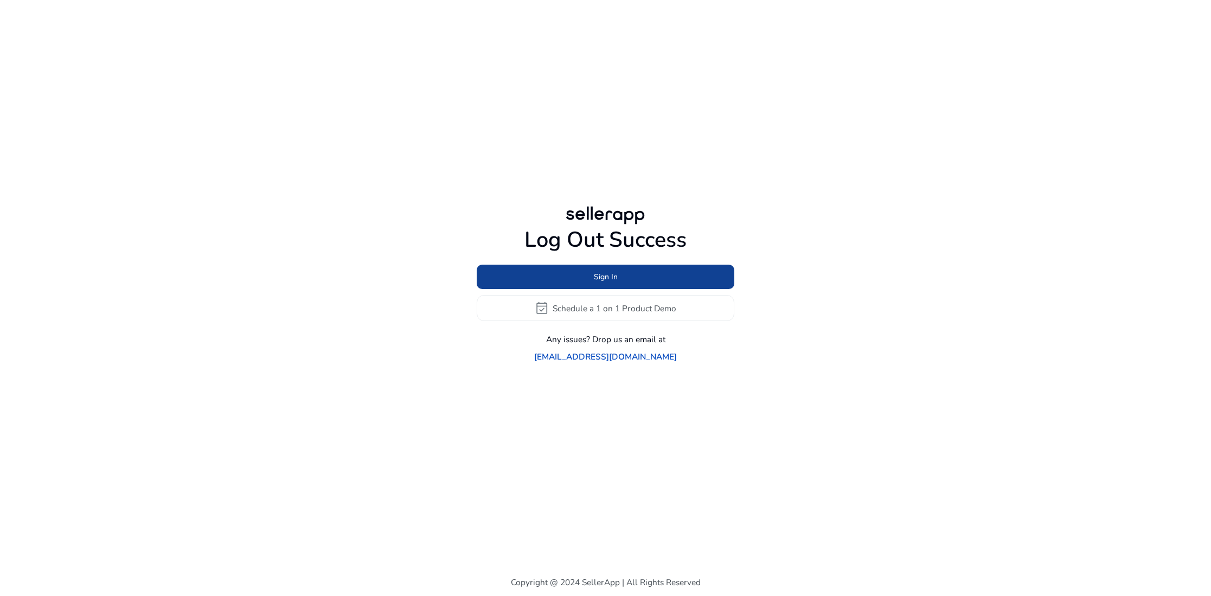
click at [594, 282] on span "Sign In" at bounding box center [606, 276] width 24 height 11
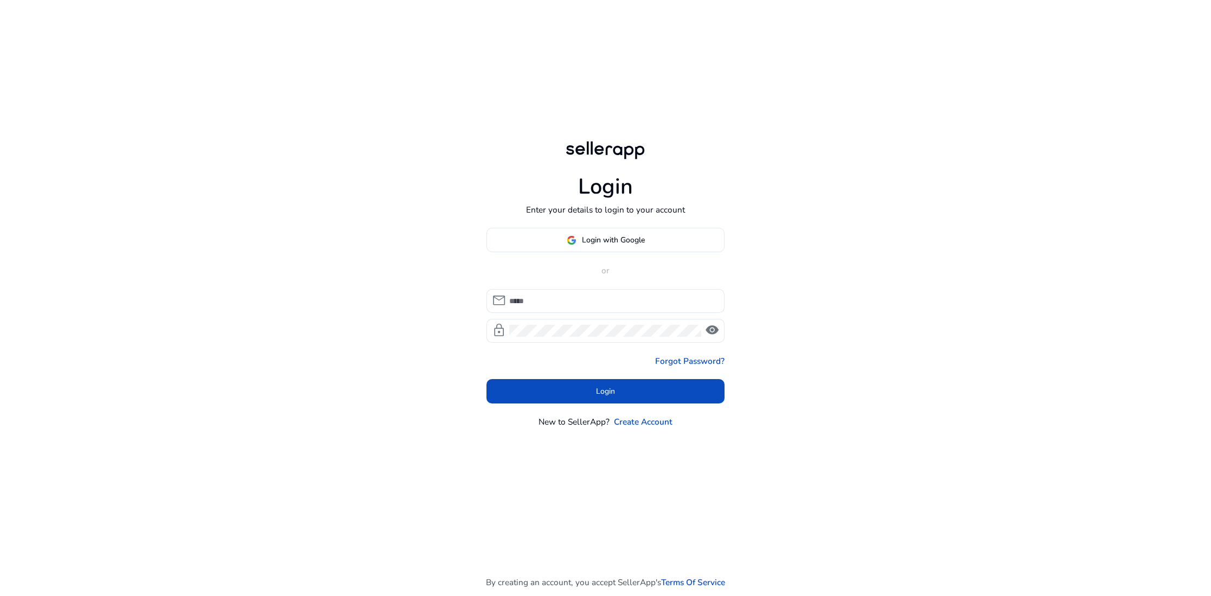
type input "**********"
click at [710, 330] on span "visibility" at bounding box center [712, 330] width 14 height 14
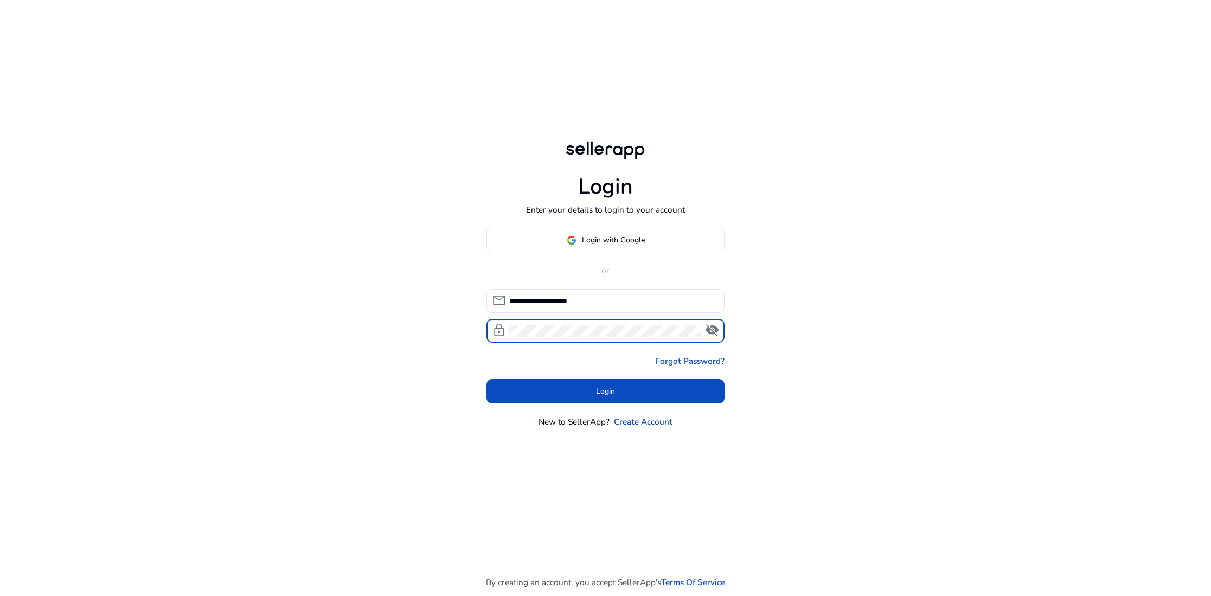
click at [472, 326] on div "**********" at bounding box center [605, 298] width 1211 height 597
click at [546, 388] on span at bounding box center [605, 391] width 239 height 26
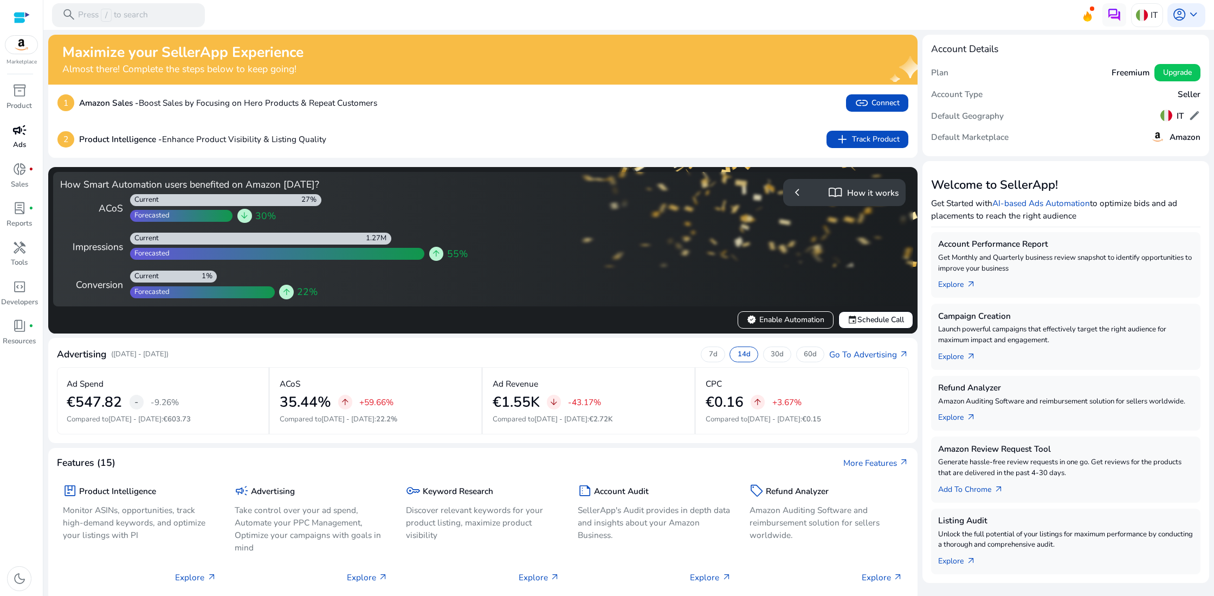
click at [18, 139] on div "campaign" at bounding box center [19, 129] width 33 height 19
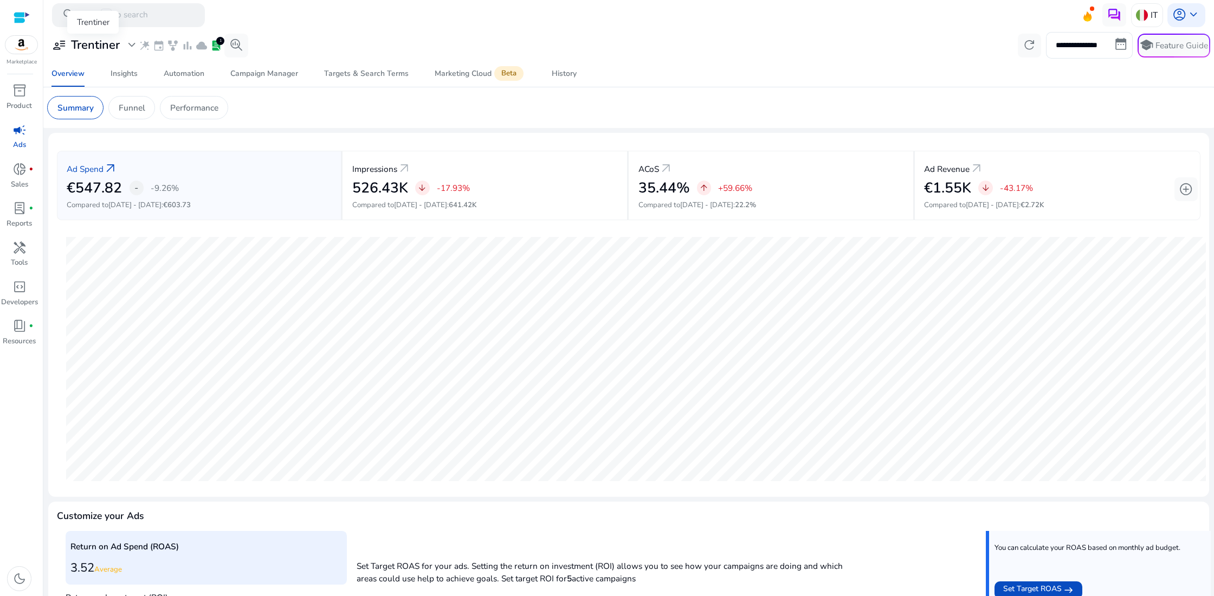
click at [129, 46] on span "expand_more" at bounding box center [132, 45] width 14 height 14
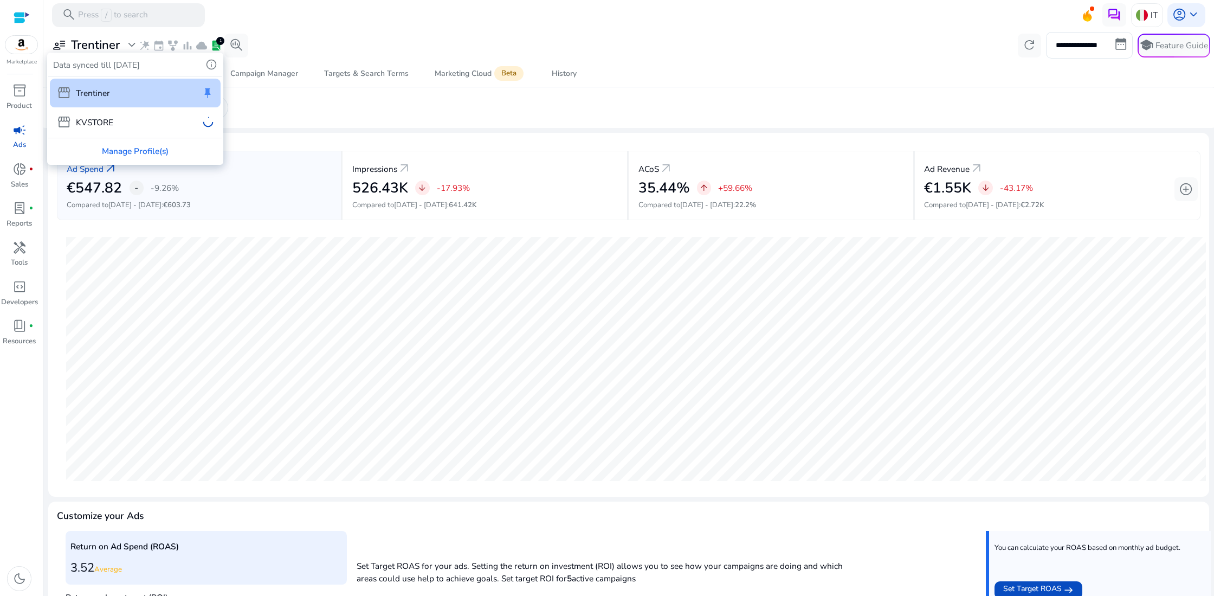
click at [116, 125] on div "storefront Trentiner keep storefront KVSTORE" at bounding box center [134, 106] width 173 height 61
click at [16, 180] on div at bounding box center [607, 298] width 1214 height 596
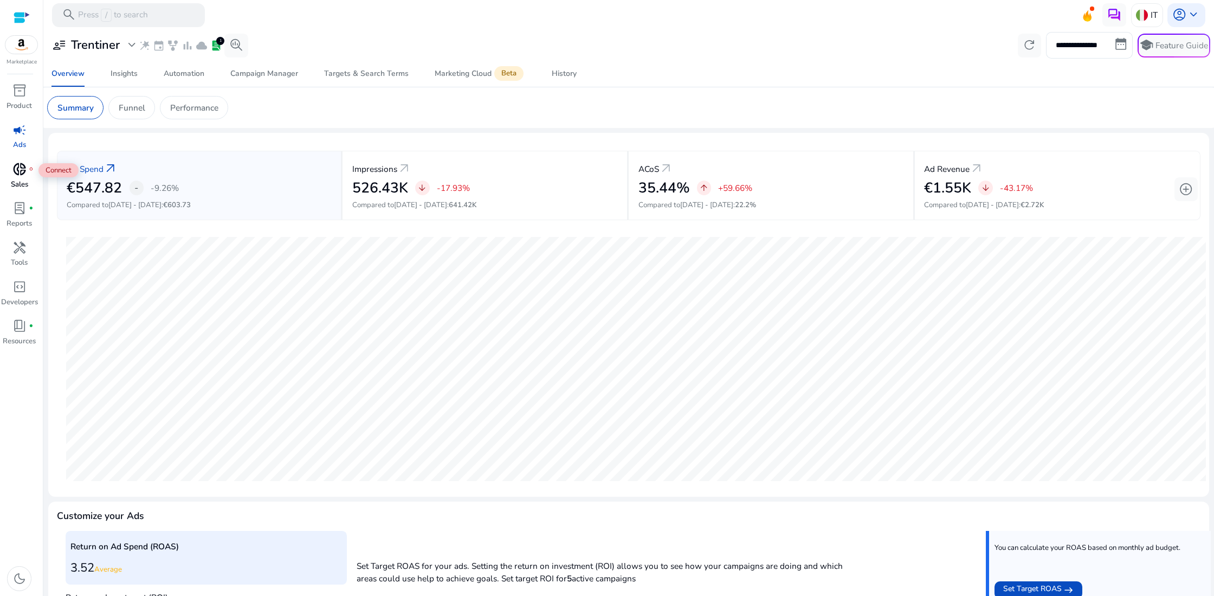
click at [18, 176] on span "donut_small" at bounding box center [19, 169] width 14 height 14
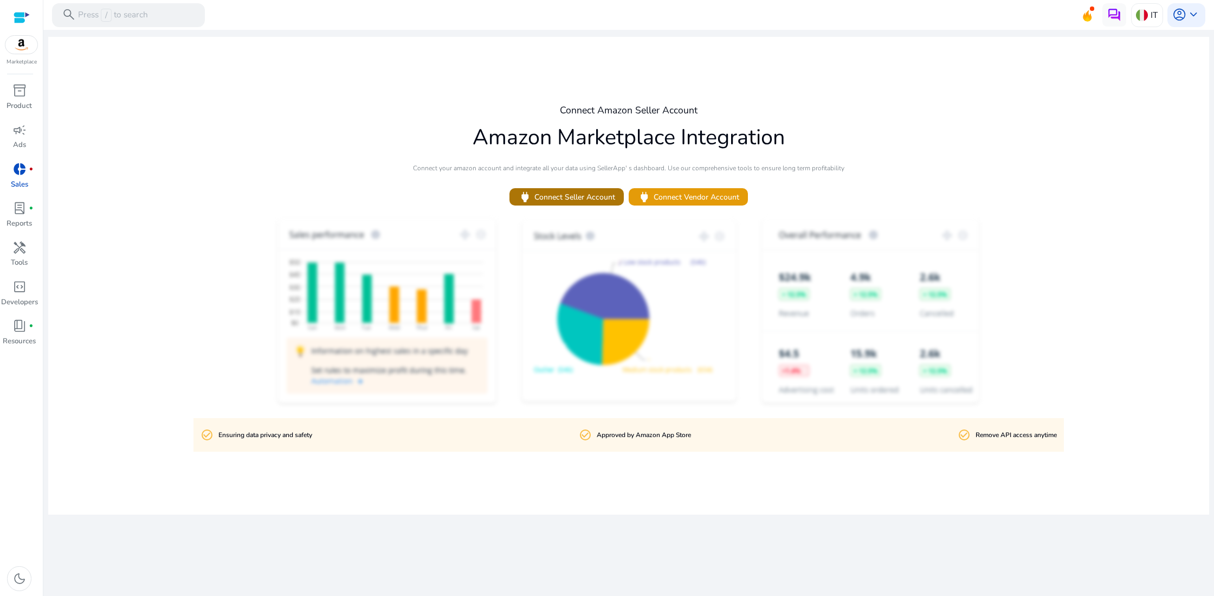
click at [576, 196] on span "power Connect Seller Account" at bounding box center [566, 197] width 97 height 14
